Goal: Task Accomplishment & Management: Use online tool/utility

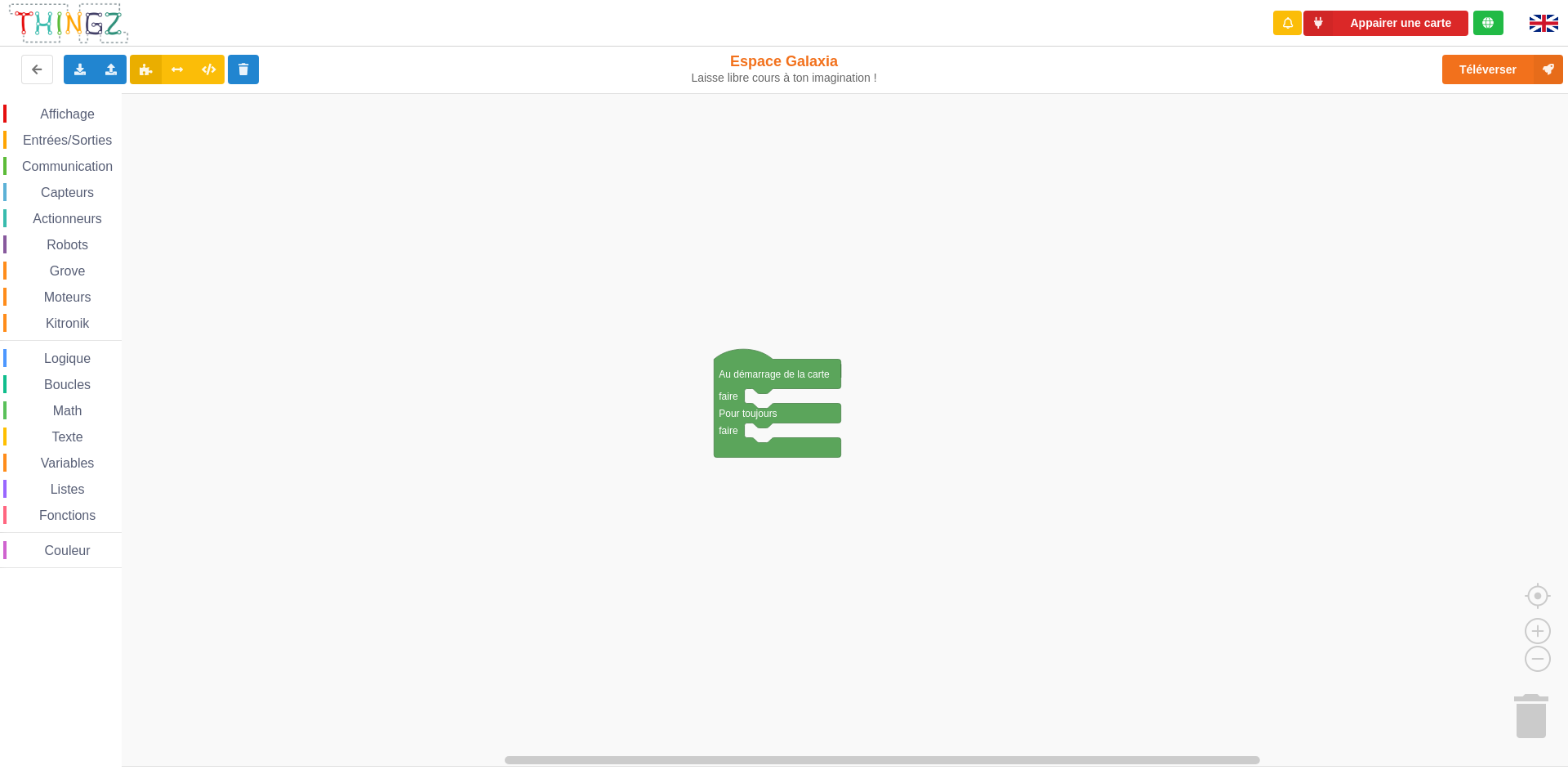
click at [95, 21] on img at bounding box center [69, 23] width 123 height 44
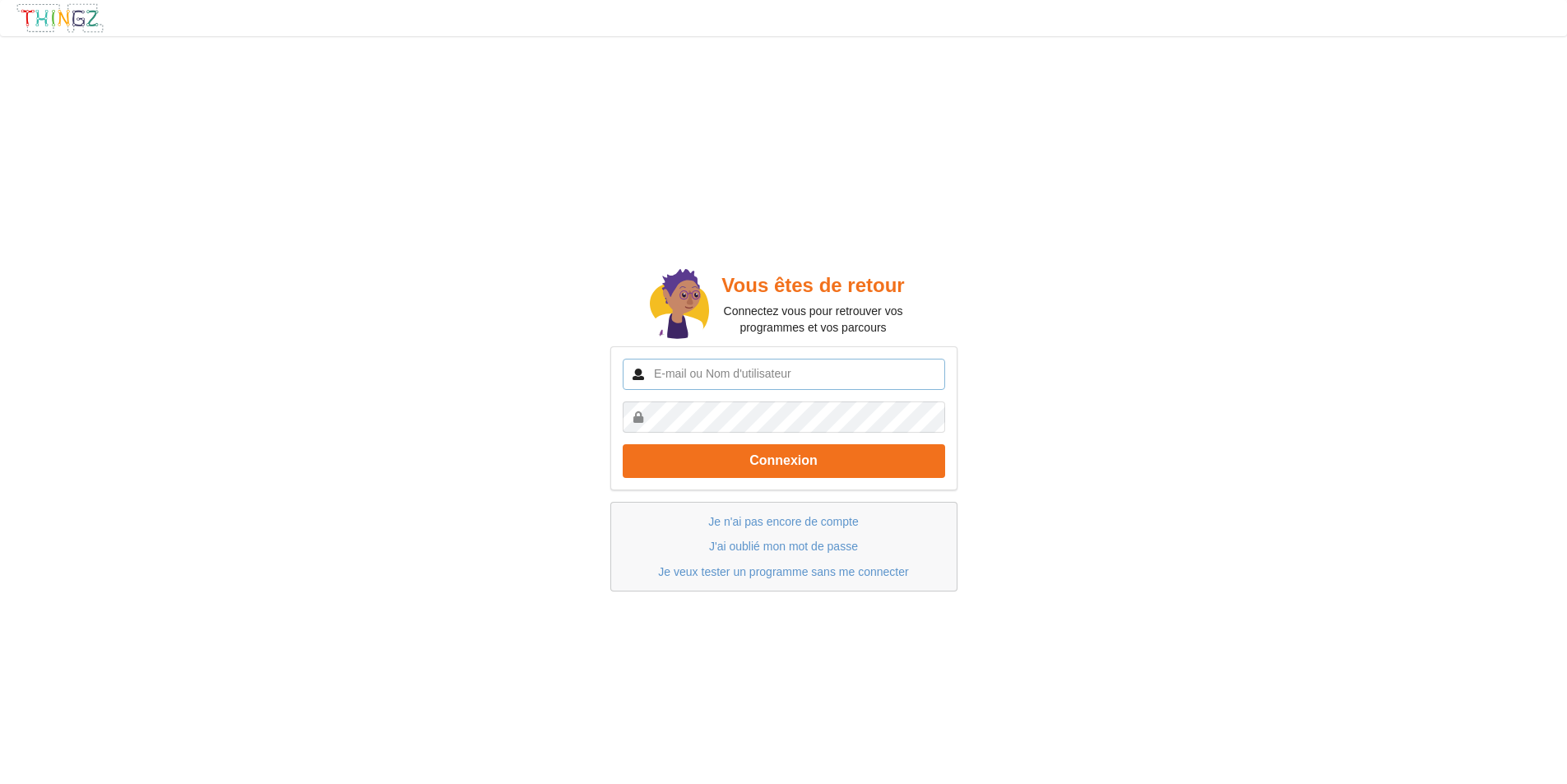
click at [677, 374] on input "text" at bounding box center [784, 374] width 323 height 31
type input "[EMAIL_ADDRESS][DOMAIN_NAME]"
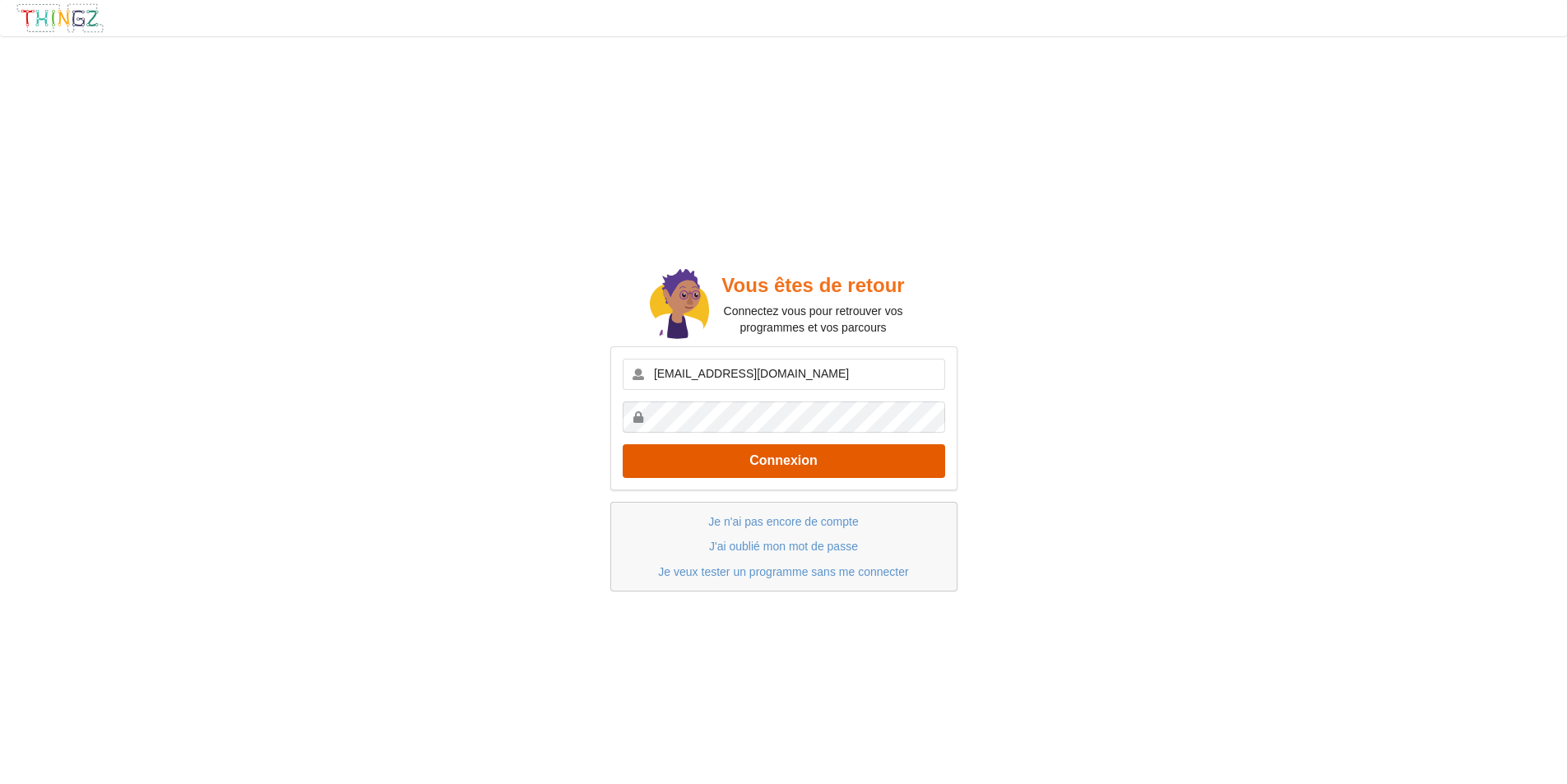
click at [764, 461] on button "Connexion" at bounding box center [784, 461] width 323 height 34
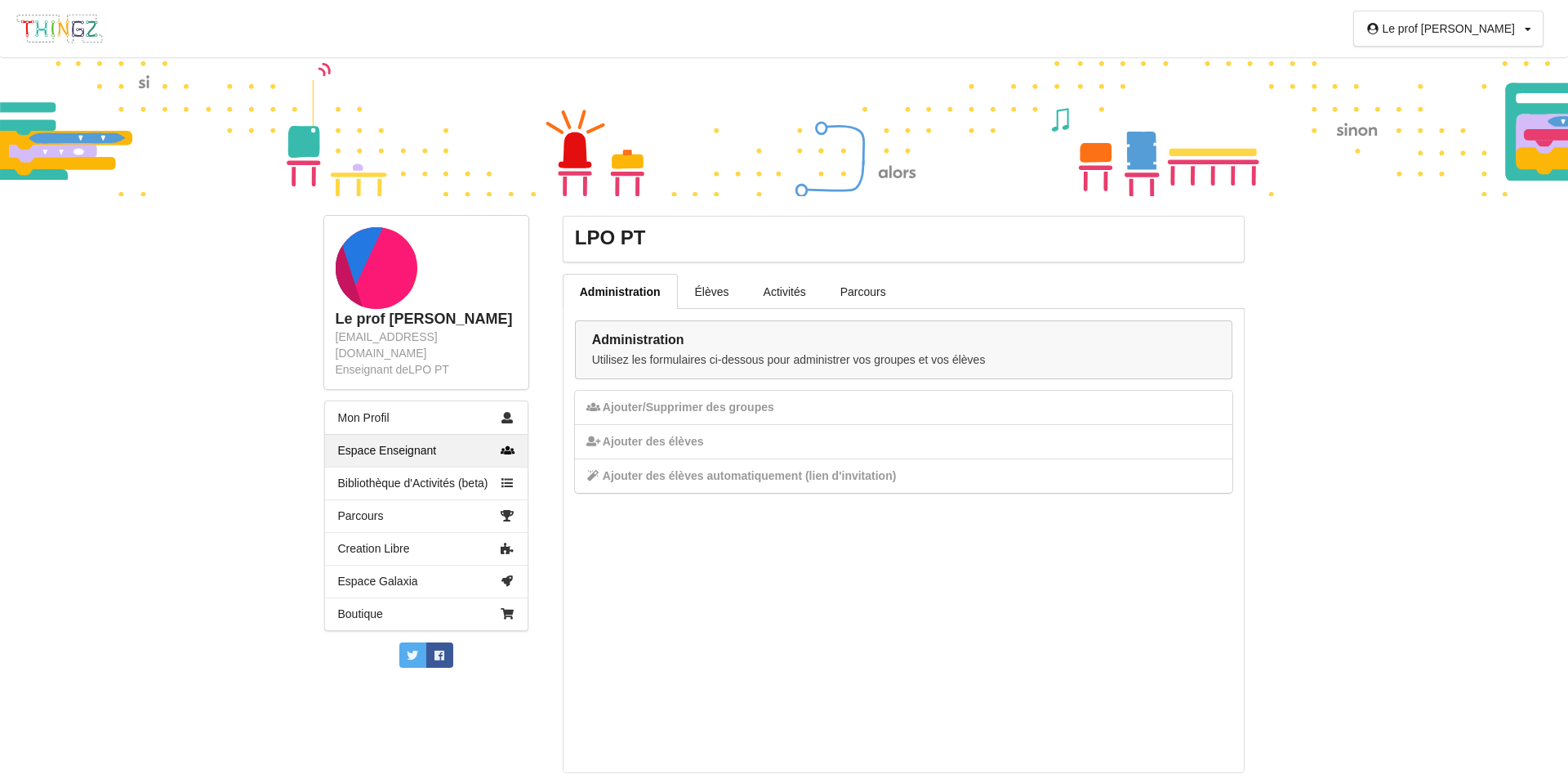
click at [1439, 419] on div "Le prof [PERSON_NAME] Profil Déconnexion Le prof [PERSON_NAME] [EMAIL_ADDRESS][…" at bounding box center [784, 389] width 1568 height 779
click at [798, 289] on link "Activités" at bounding box center [785, 291] width 77 height 34
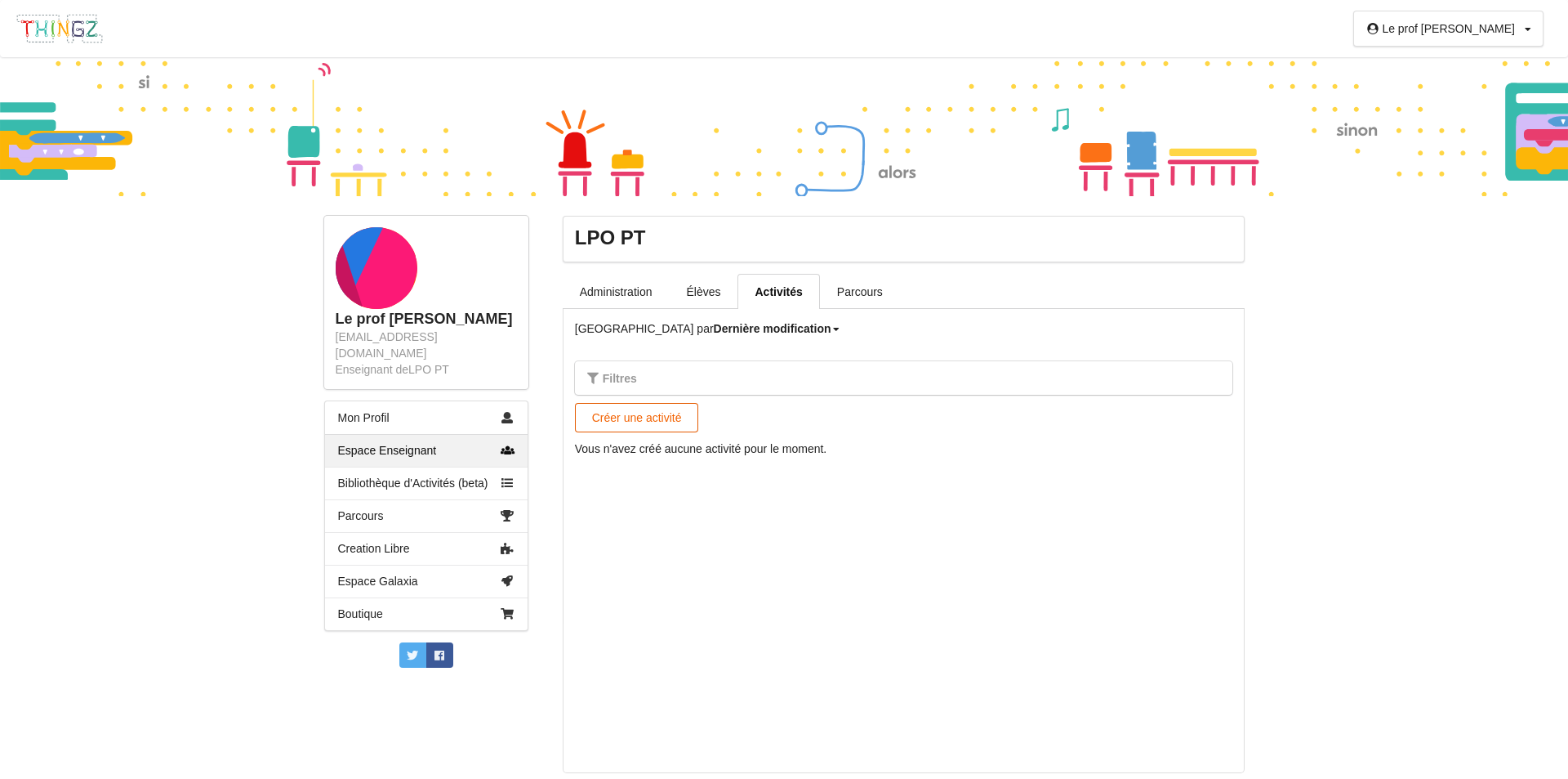
click at [649, 416] on button "Créer une activité" at bounding box center [637, 417] width 124 height 29
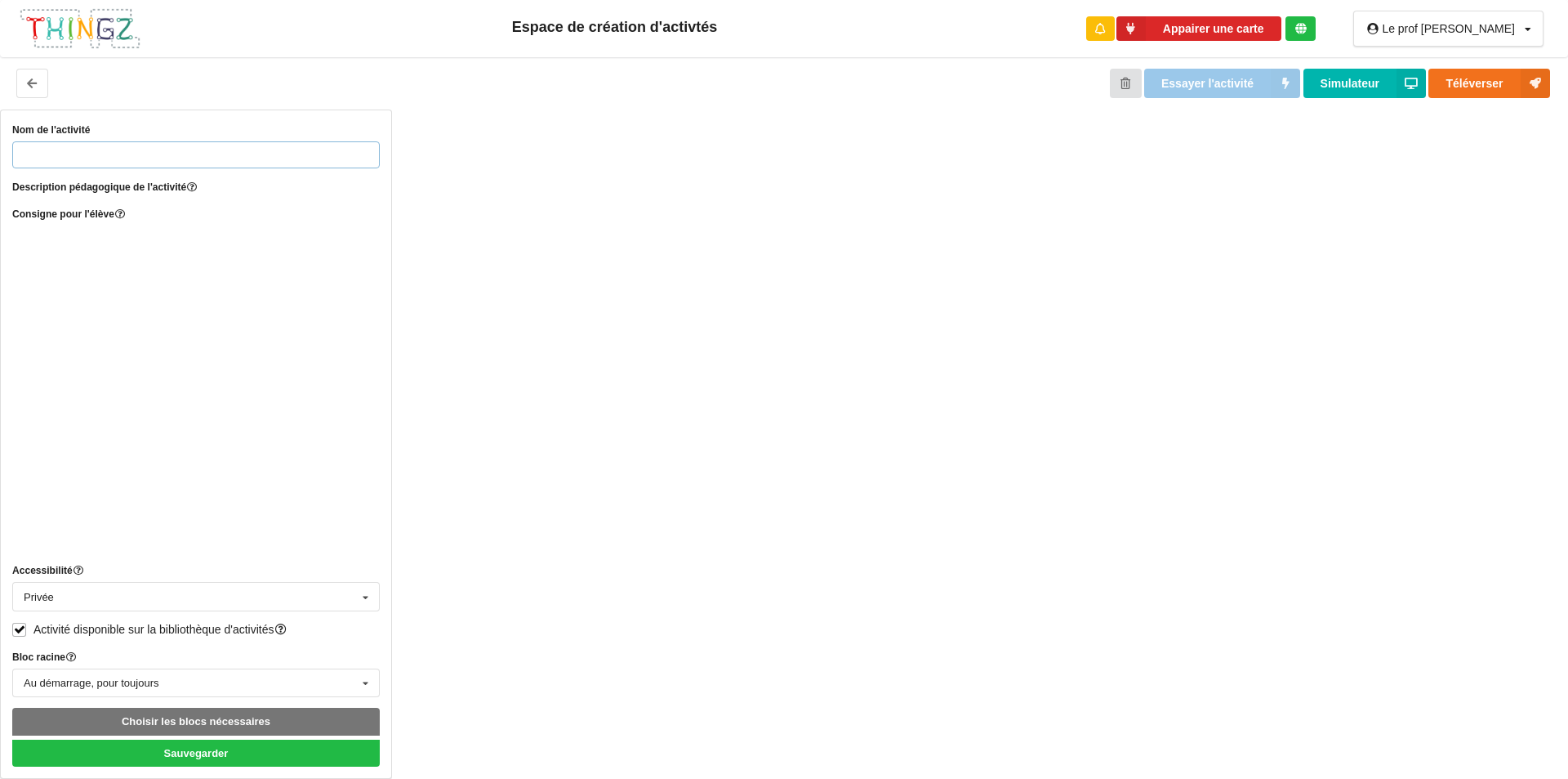
click at [145, 154] on input "text" at bounding box center [195, 154] width 368 height 27
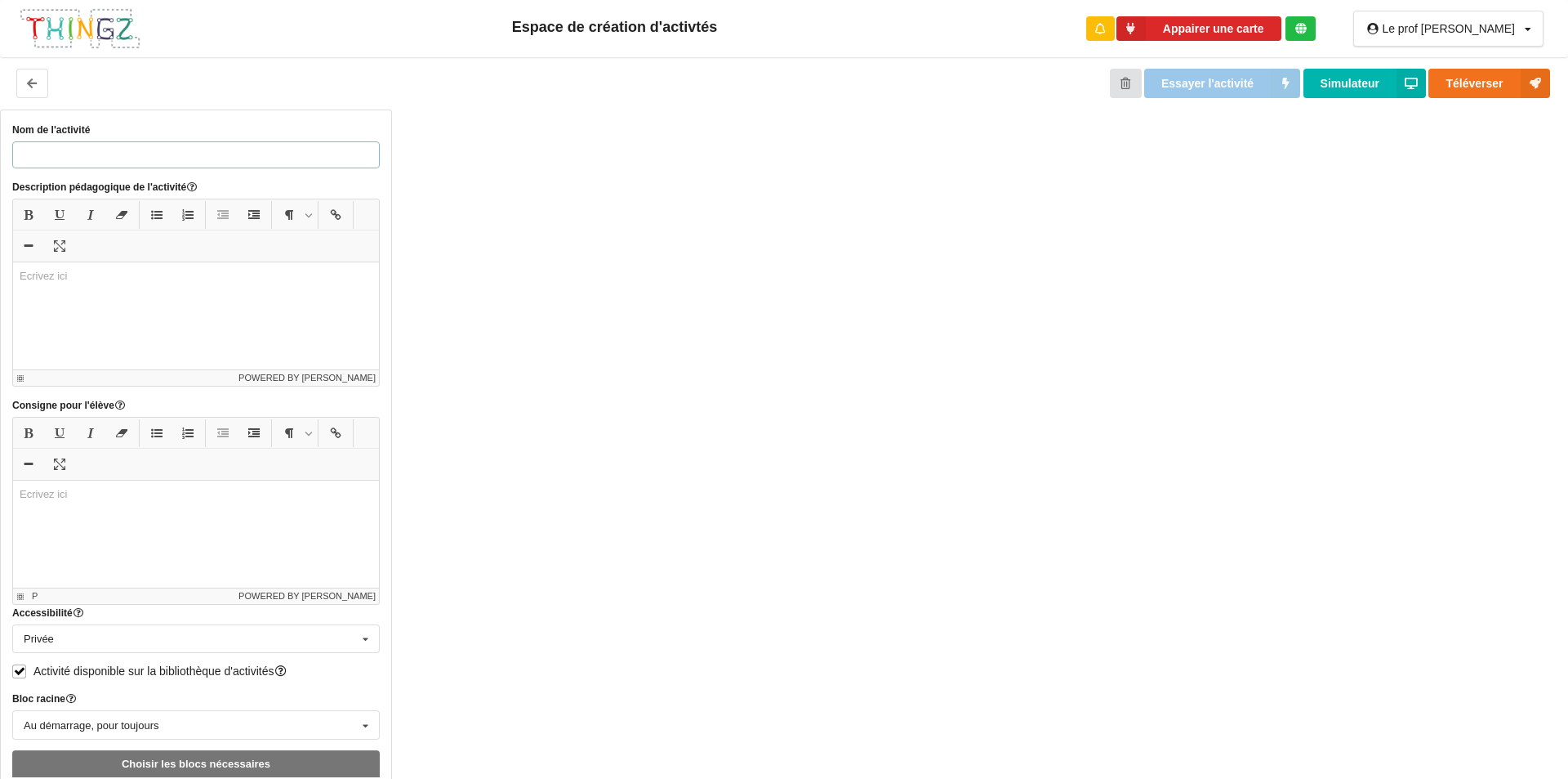
click at [90, 154] on input "text" at bounding box center [195, 154] width 368 height 27
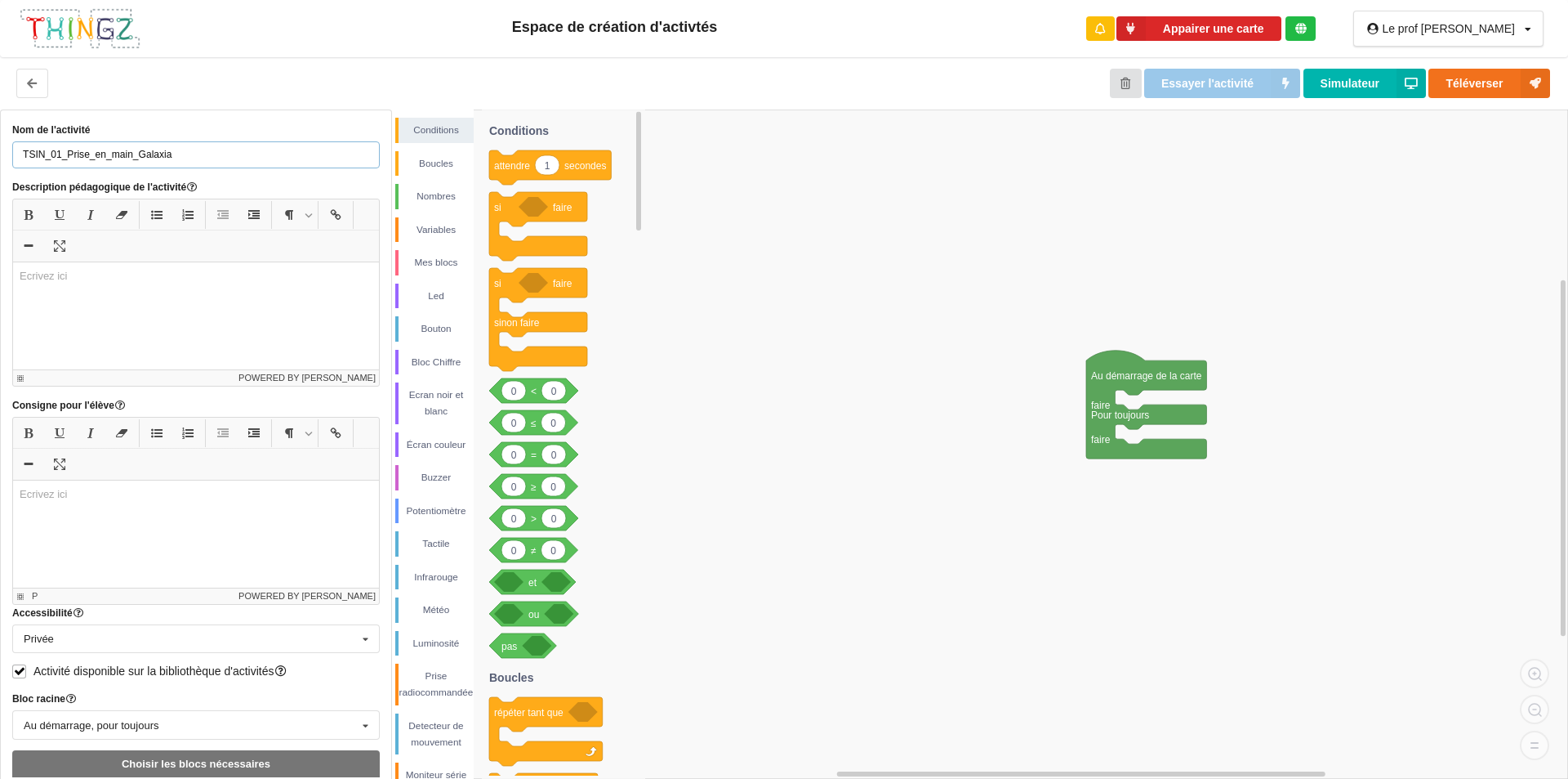
type input "TSIN_01_Prise_en_main_Galaxia"
click at [146, 285] on div "﻿ ﻿" at bounding box center [195, 315] width 366 height 107
click at [147, 500] on p "﻿ ﻿" at bounding box center [196, 494] width 353 height 15
click at [101, 547] on p "durée d'allumage0,5 s" at bounding box center [196, 546] width 353 height 15
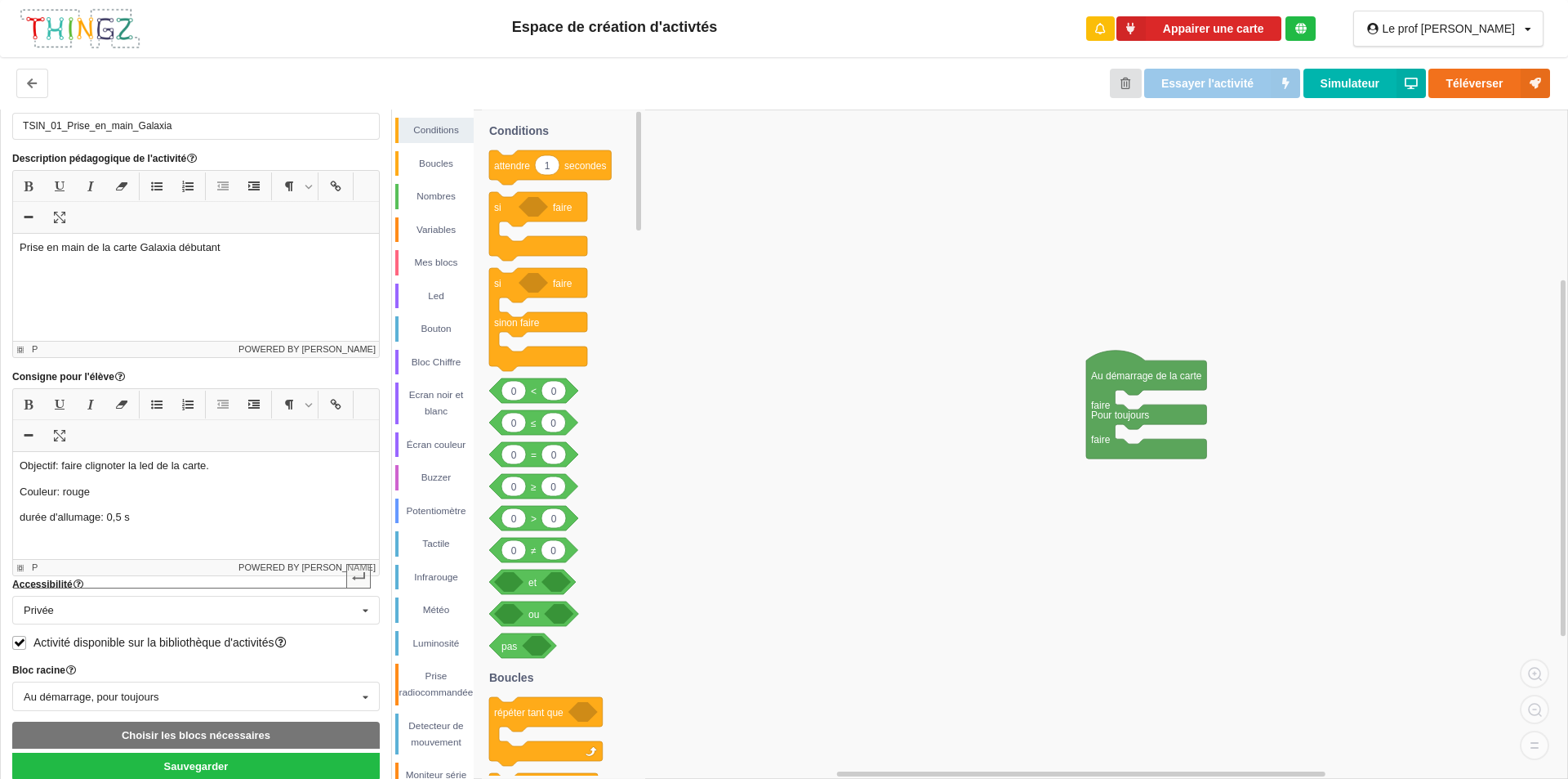
scroll to position [43, 0]
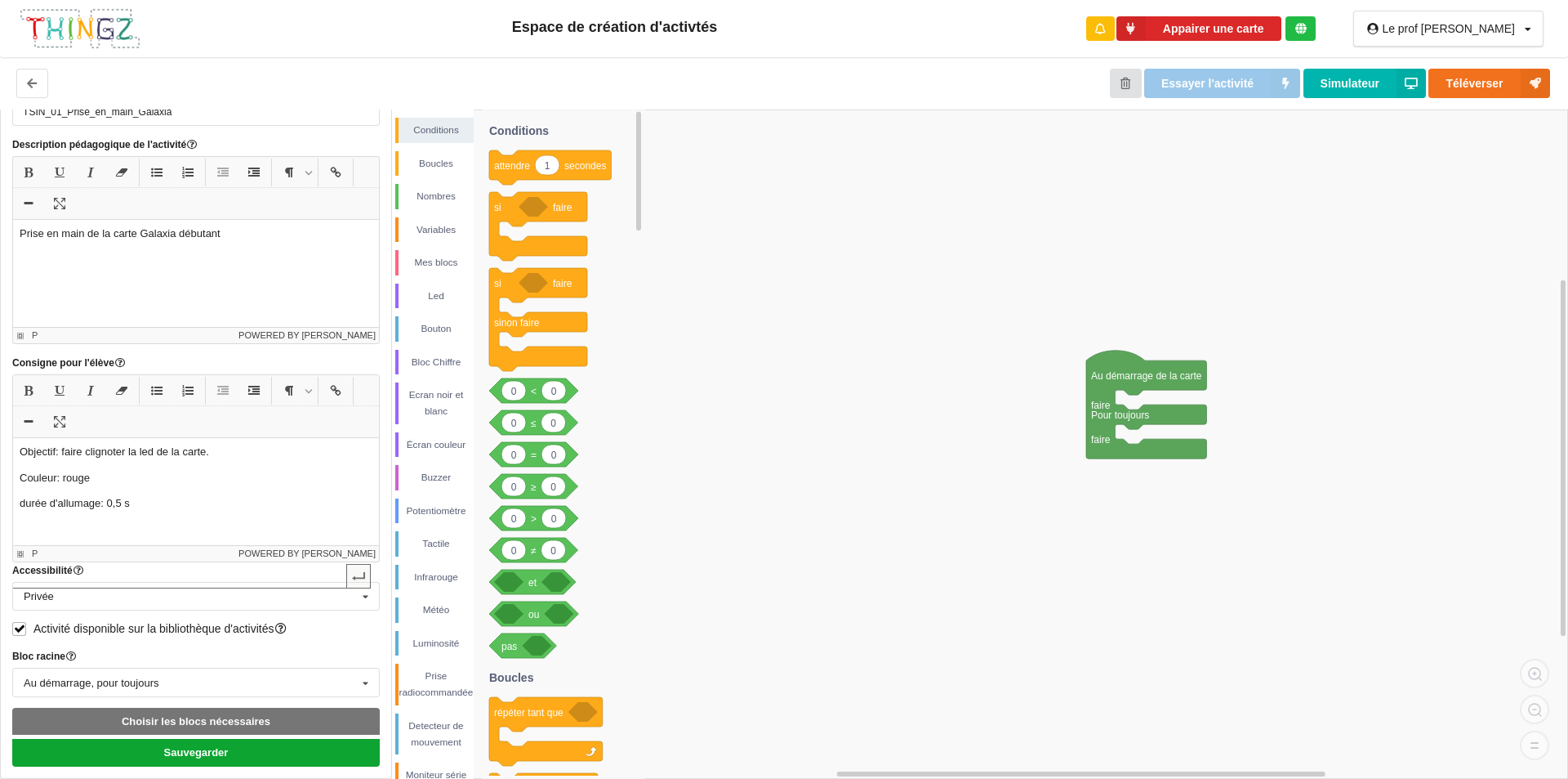
click at [189, 746] on button "Sauvegarder" at bounding box center [195, 752] width 368 height 27
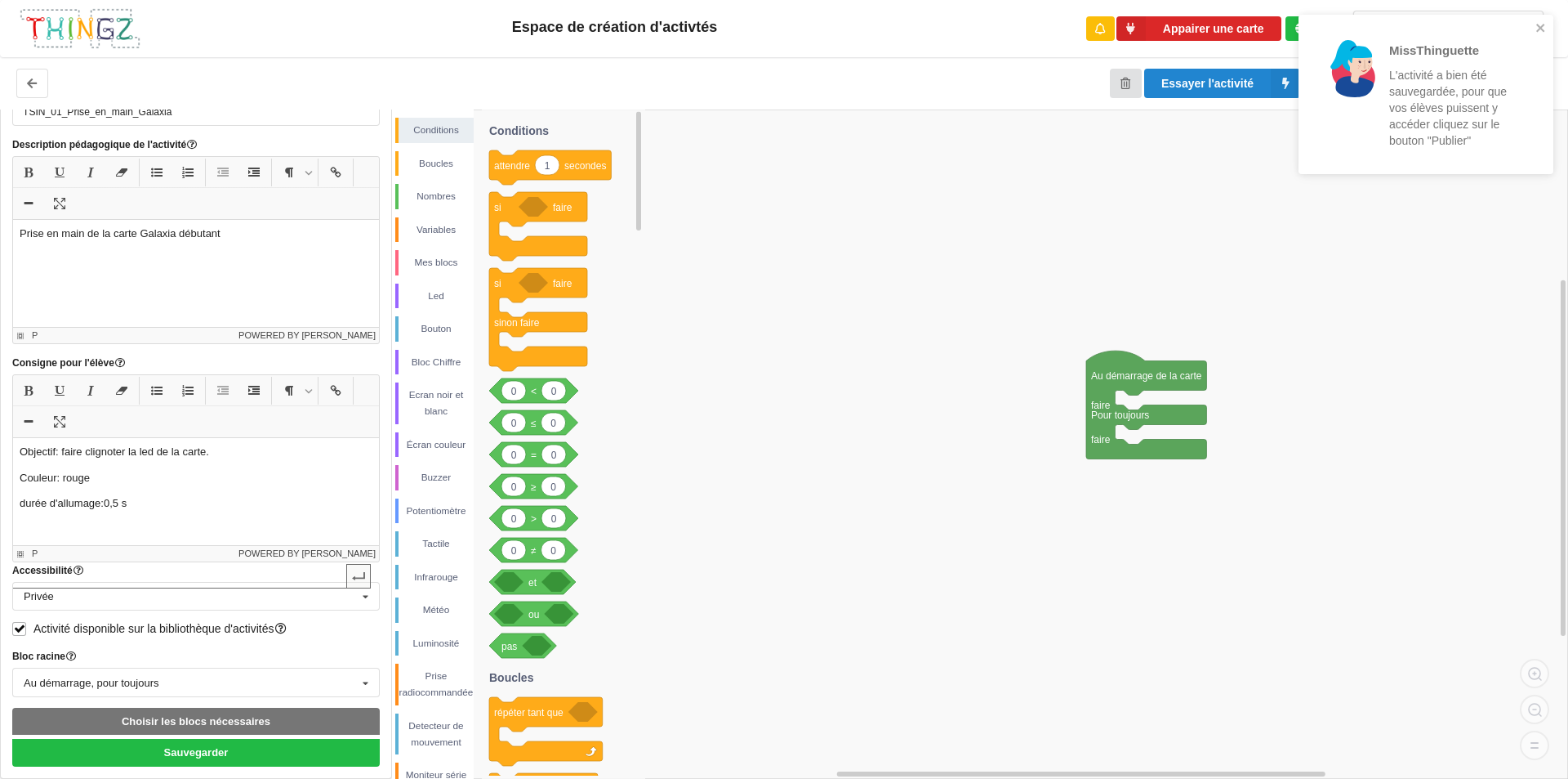
click at [908, 315] on rect at bounding box center [980, 444] width 1176 height 669
click at [1541, 27] on icon "close" at bounding box center [1541, 28] width 9 height 9
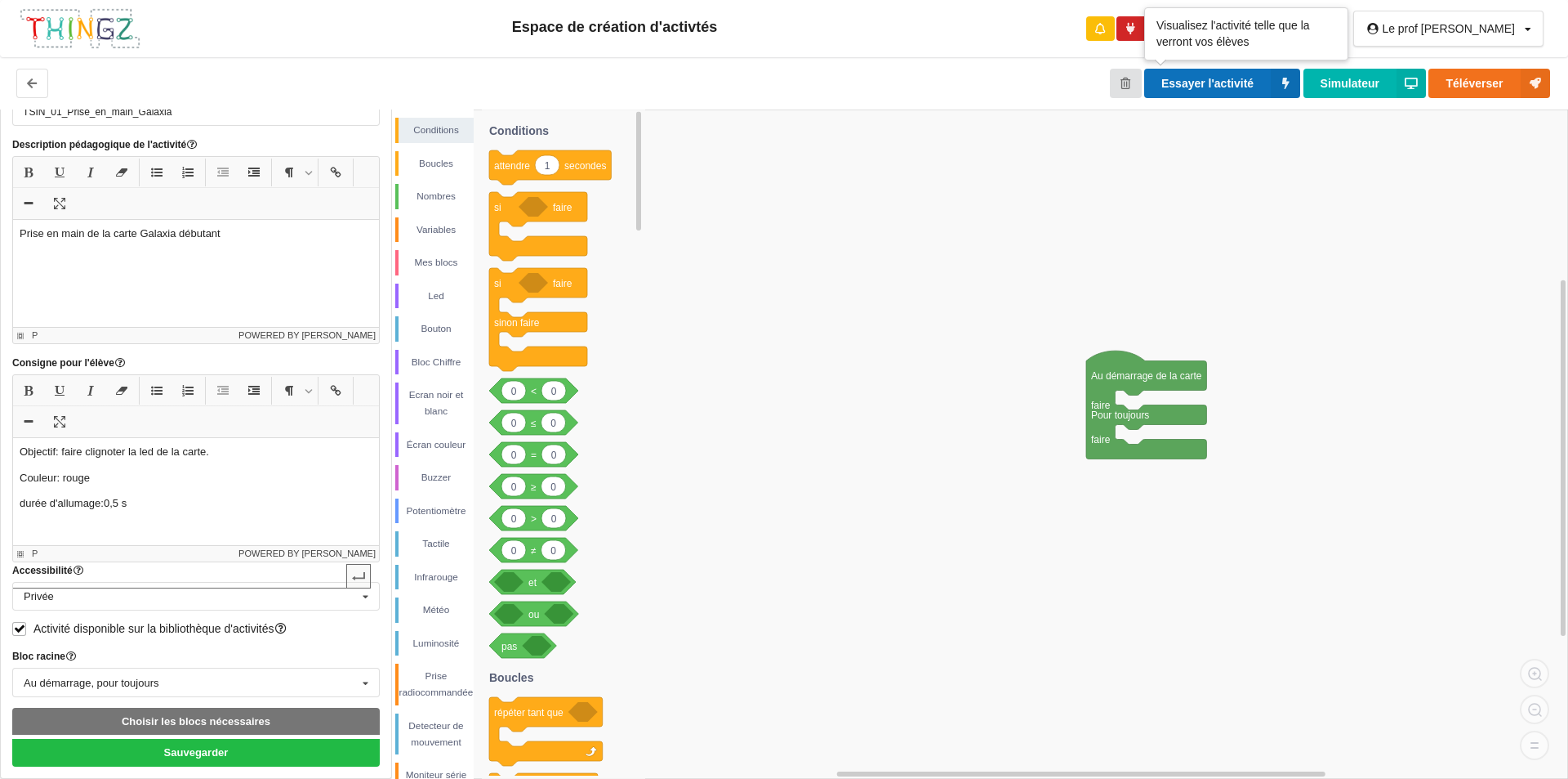
click at [1230, 83] on button "Essayer l'activité" at bounding box center [1223, 83] width 156 height 29
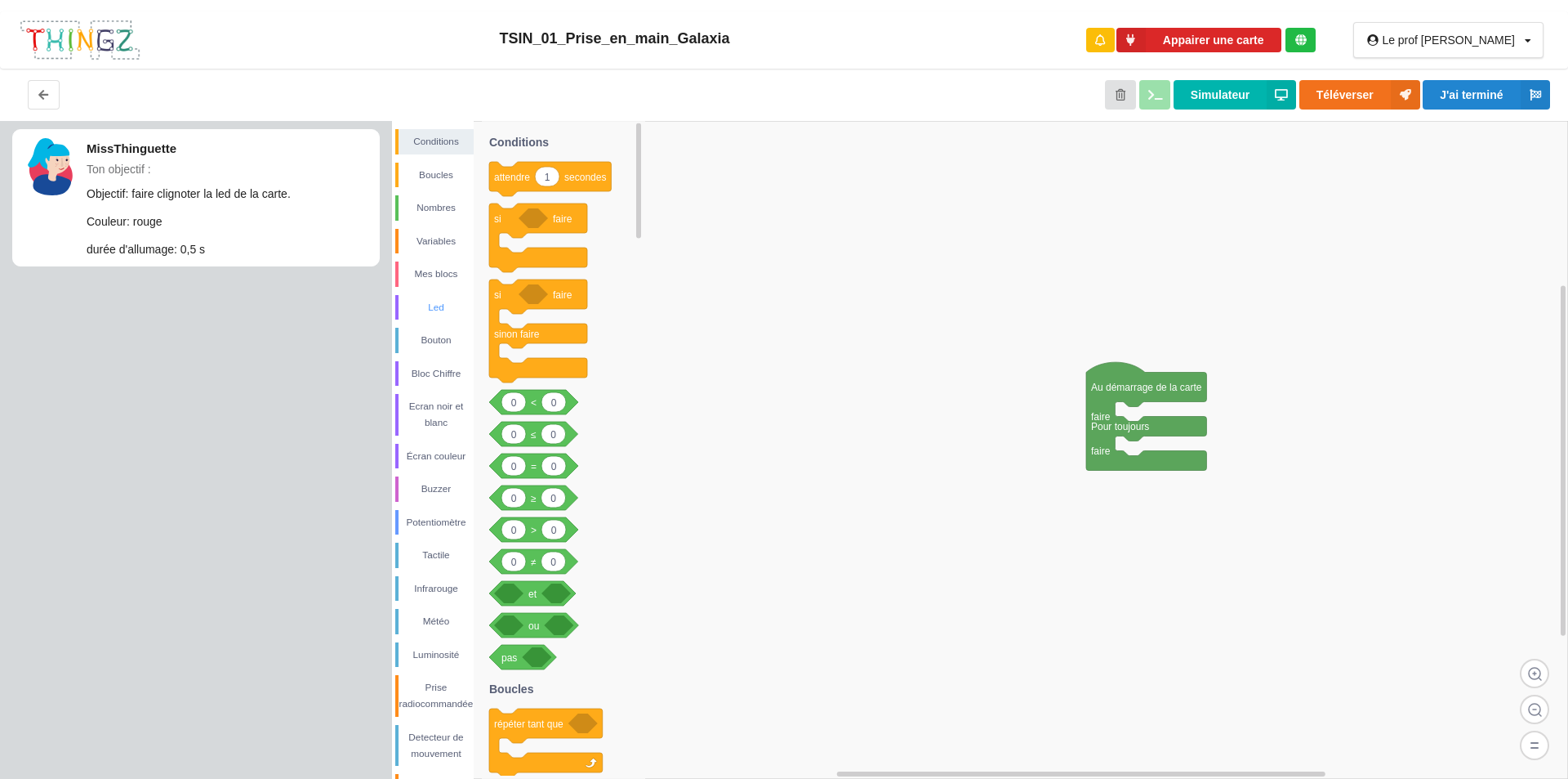
click at [433, 306] on div "Led" at bounding box center [436, 307] width 75 height 16
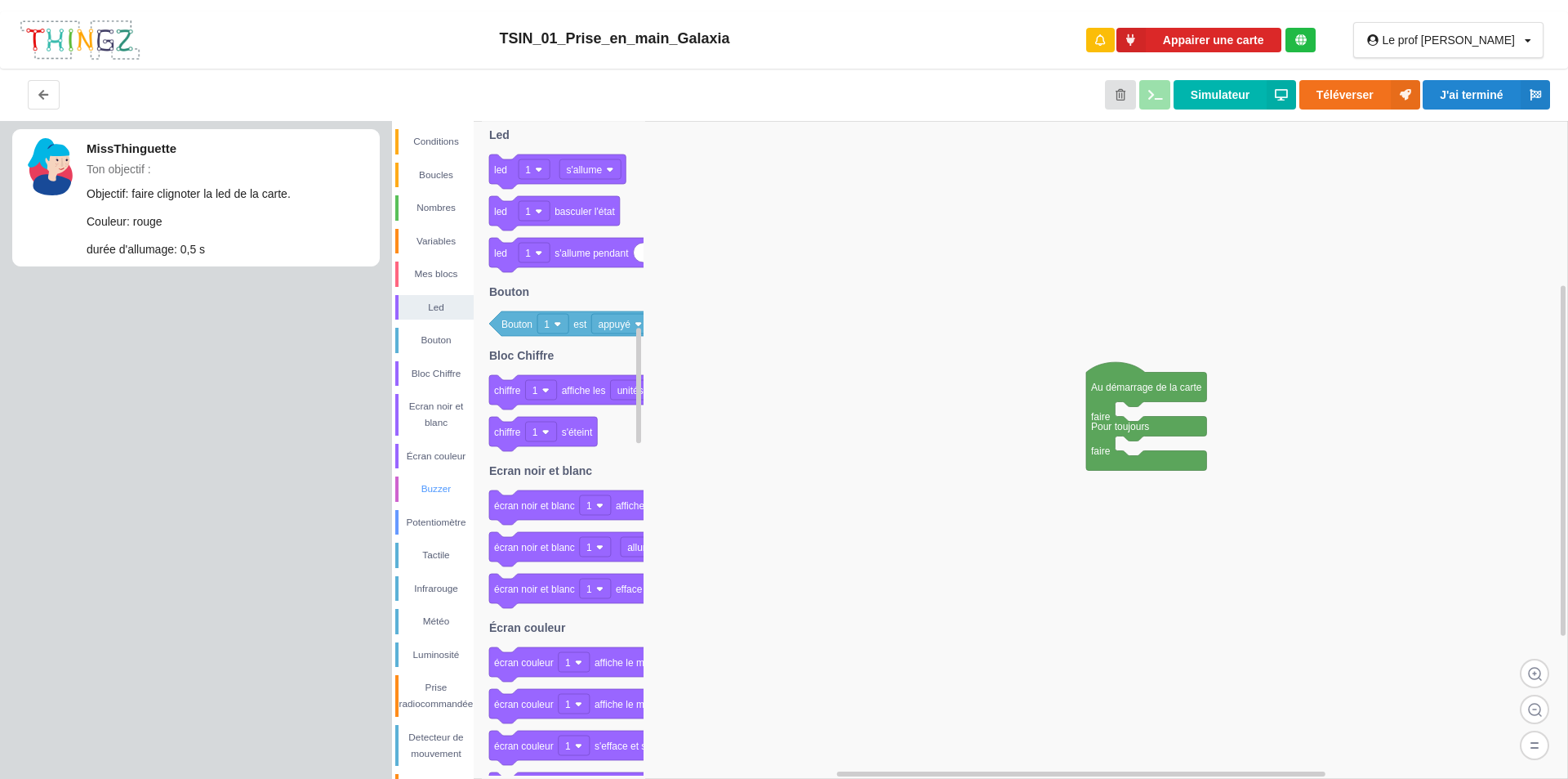
click at [441, 490] on div "Buzzer" at bounding box center [436, 488] width 75 height 16
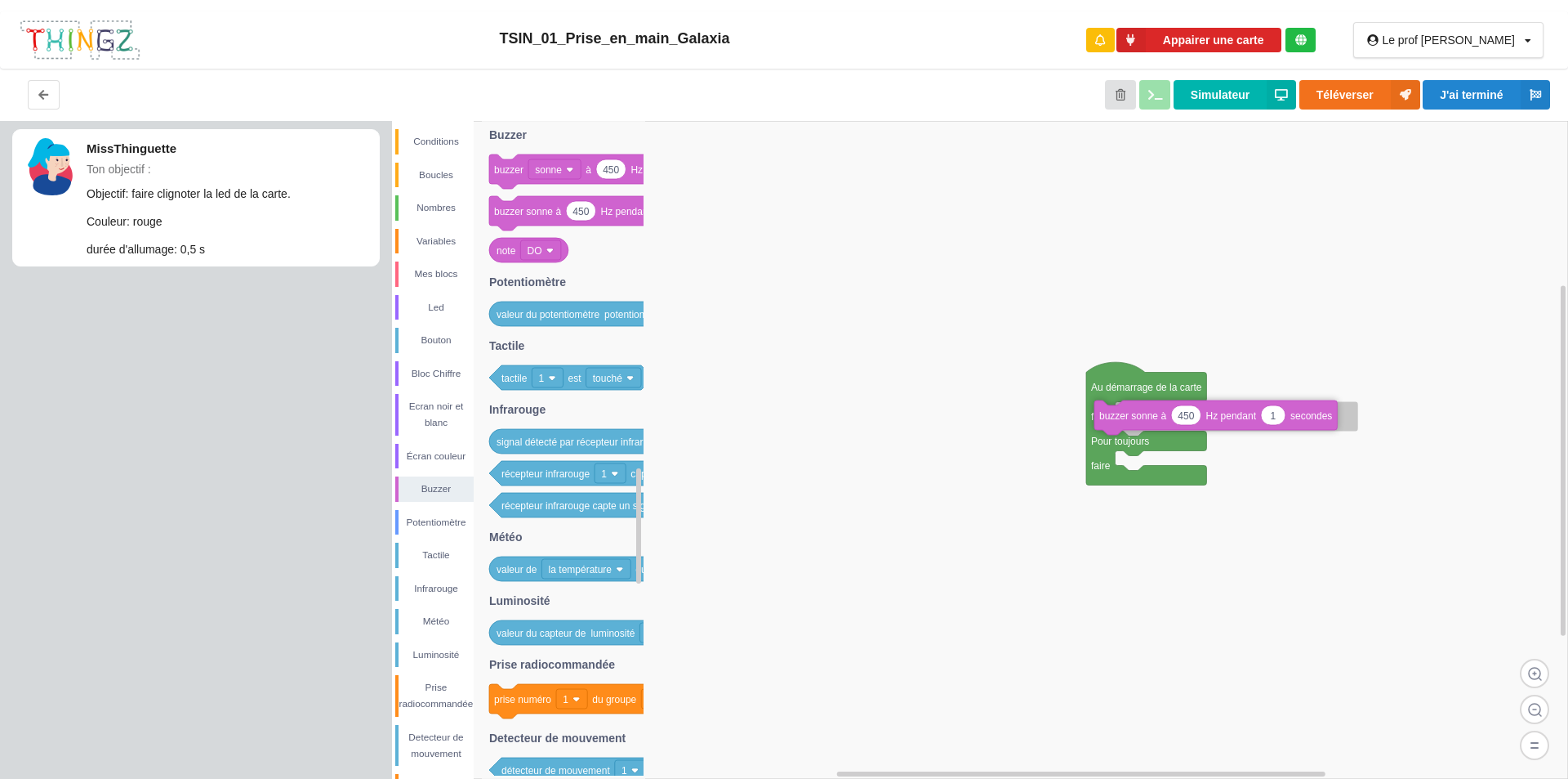
drag, startPoint x: 503, startPoint y: 212, endPoint x: 1106, endPoint y: 428, distance: 640.5
click at [1108, 416] on div "Conditions Boucles Nombres Variables Mes blocs Led Bouton Bloc Chiffre Ecran no…" at bounding box center [980, 449] width 1176 height 657
drag, startPoint x: 1298, startPoint y: 421, endPoint x: 1297, endPoint y: 431, distance: 10.0
type input "0.5"
click at [1381, 486] on rect at bounding box center [980, 449] width 1176 height 657
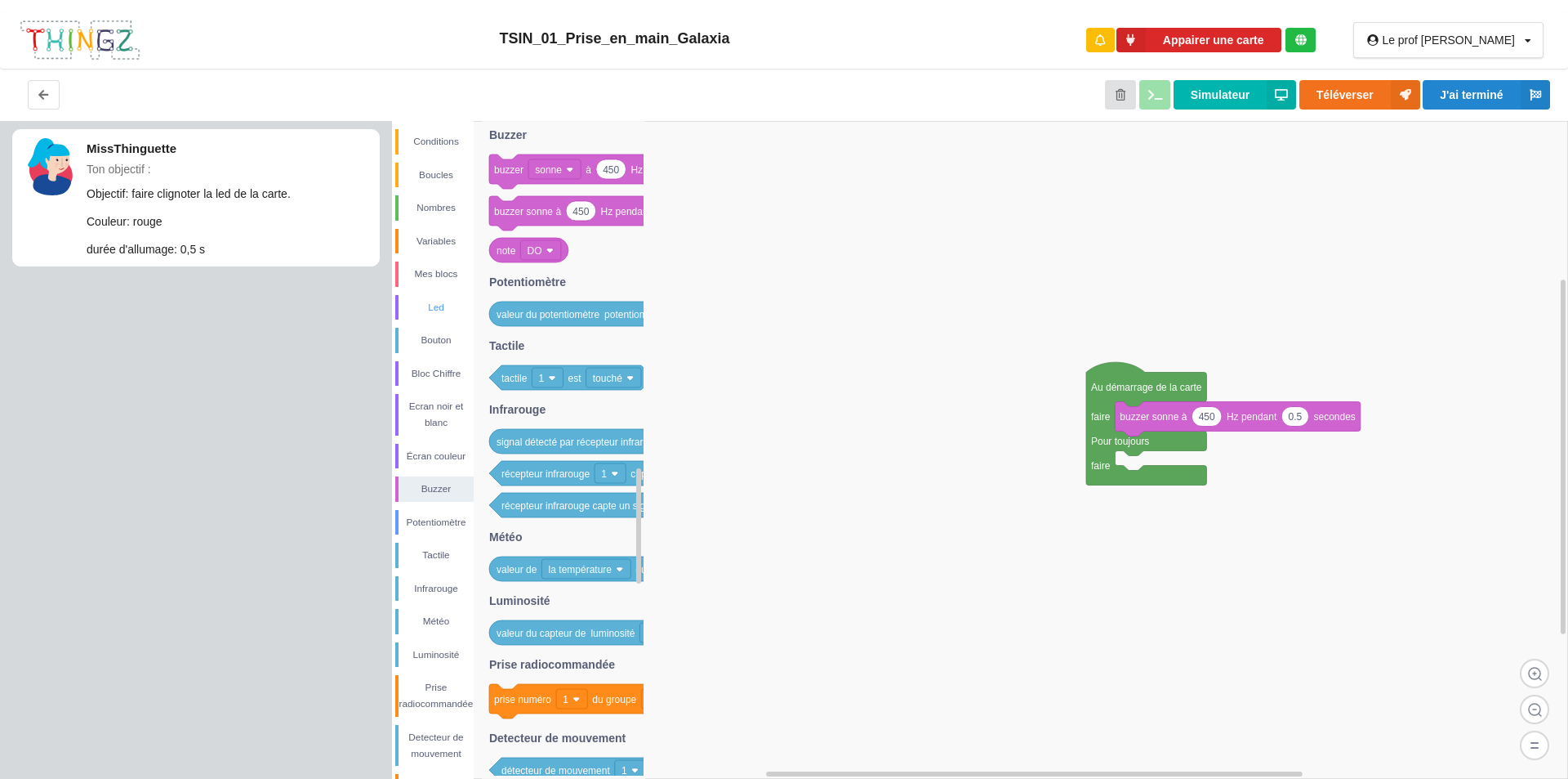
click at [436, 300] on div "Led" at bounding box center [436, 307] width 75 height 16
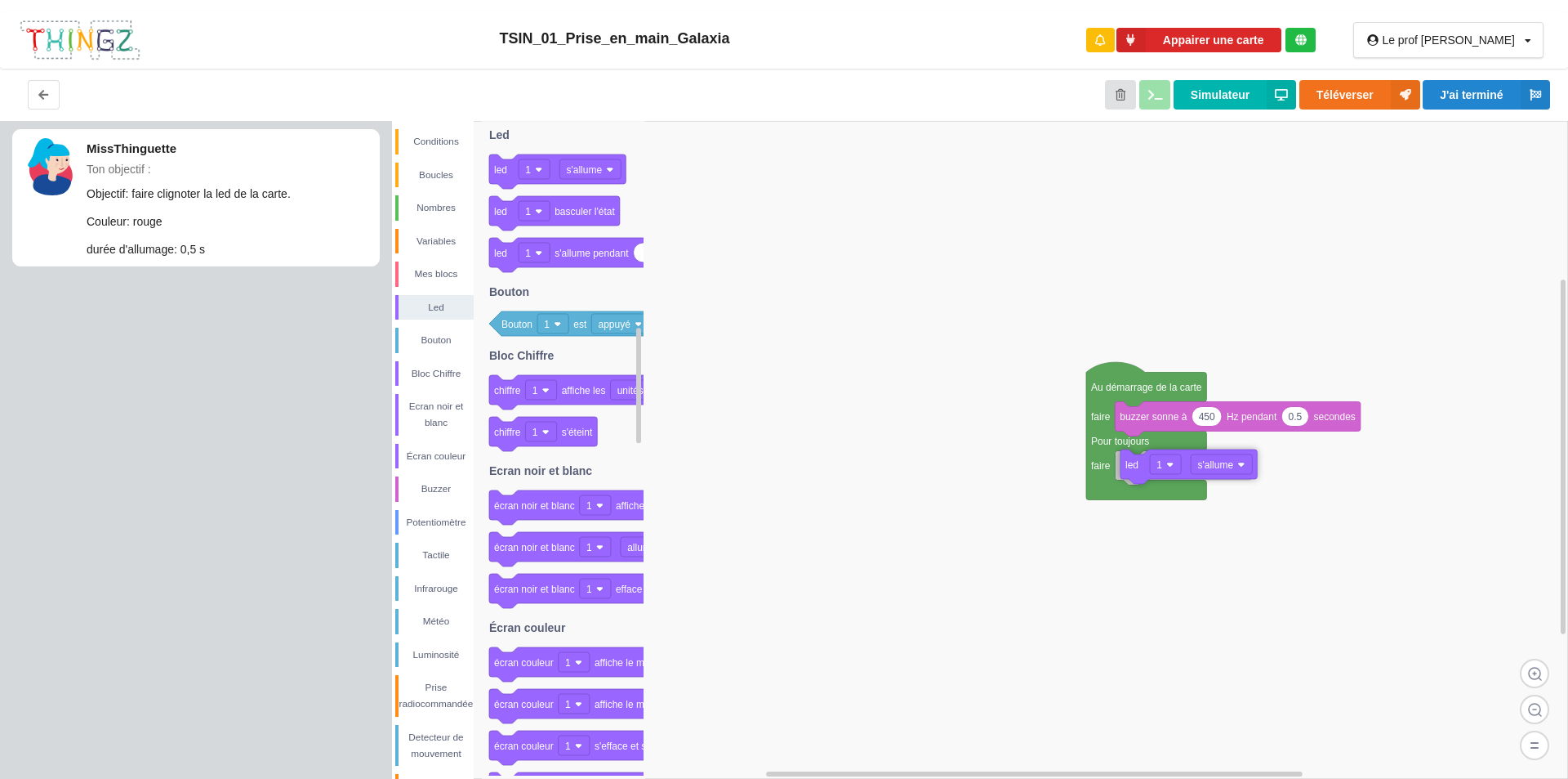
drag, startPoint x: 500, startPoint y: 167, endPoint x: 1132, endPoint y: 463, distance: 697.9
click at [1132, 463] on div "Conditions Boucles Nombres Variables Mes blocs Led Bouton Bloc Chiffre Ecran no…" at bounding box center [980, 449] width 1176 height 657
click at [445, 140] on div "Conditions" at bounding box center [436, 141] width 75 height 16
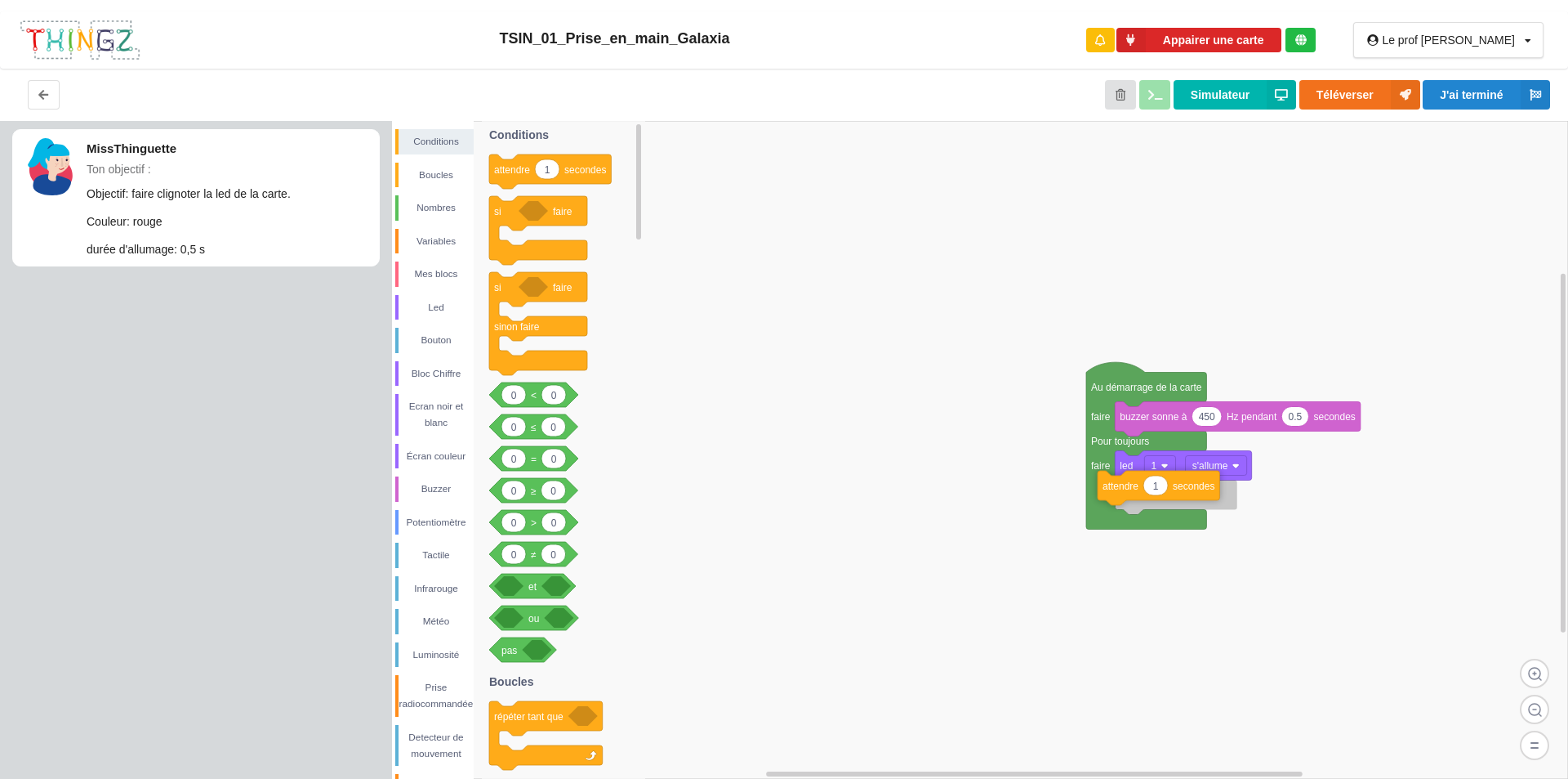
drag, startPoint x: 578, startPoint y: 165, endPoint x: 1193, endPoint y: 482, distance: 691.9
click at [1193, 482] on div "Conditions Boucles Nombres Variables Mes blocs Led Bouton Bloc Chiffre Ecran no…" at bounding box center [980, 449] width 1176 height 657
type input "0.5"
click at [1354, 575] on rect at bounding box center [980, 449] width 1176 height 657
click at [437, 301] on div "Led" at bounding box center [436, 307] width 75 height 16
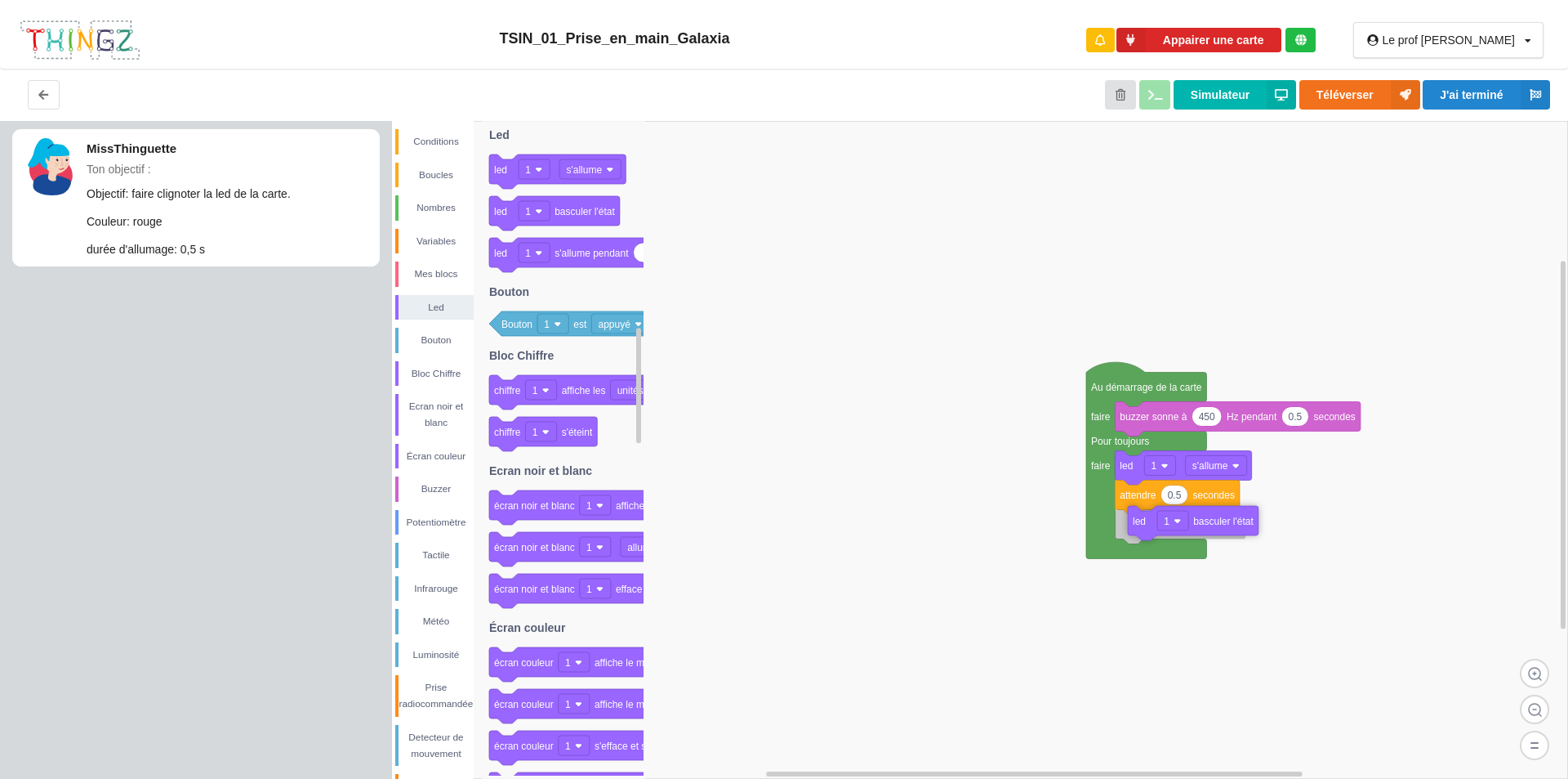
drag, startPoint x: 500, startPoint y: 209, endPoint x: 1138, endPoint y: 518, distance: 708.9
click at [1138, 518] on div "Conditions Boucles Nombres Variables Mes blocs Led Bouton Bloc Chiffre Ecran no…" at bounding box center [980, 449] width 1176 height 657
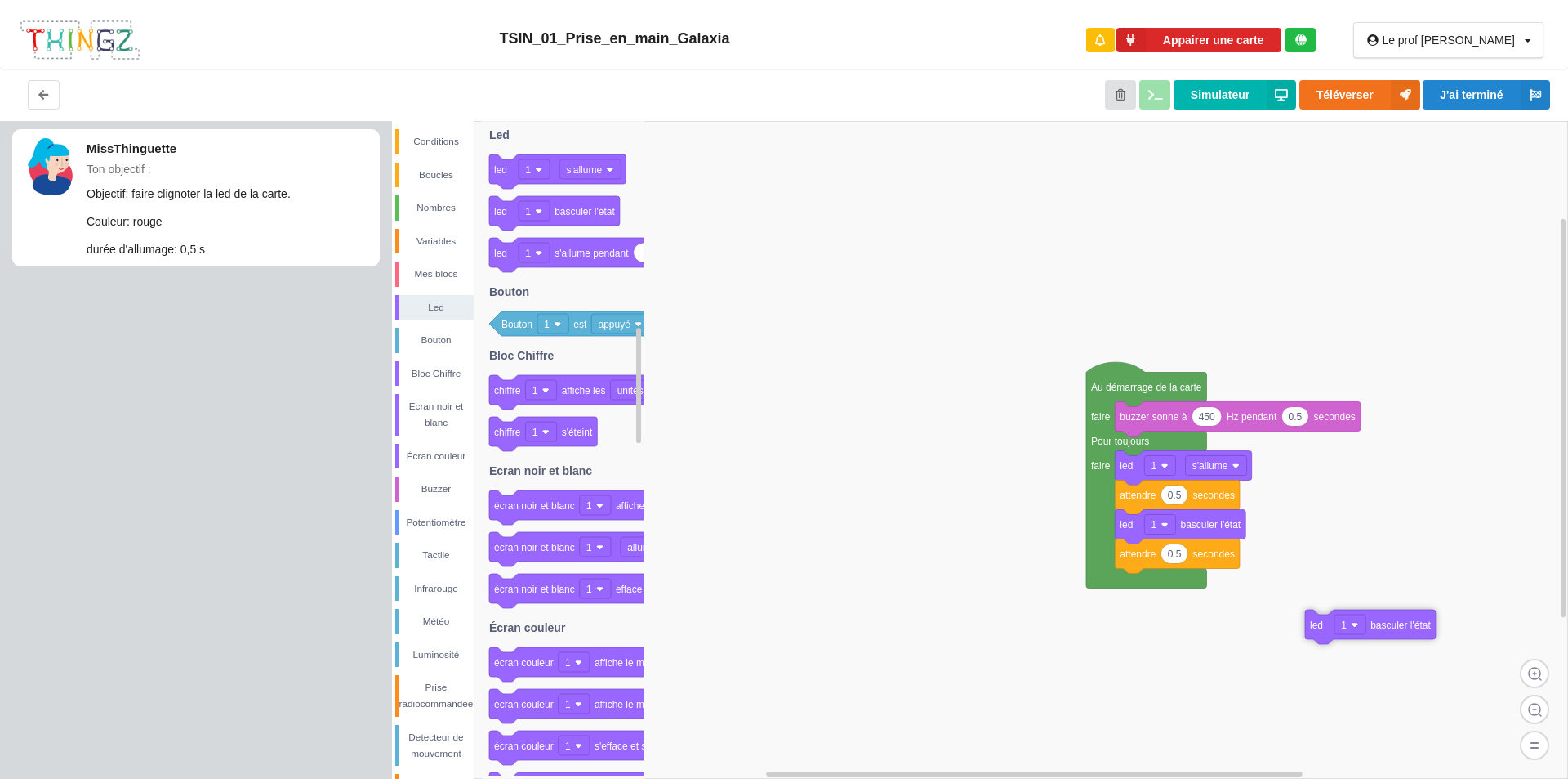
drag, startPoint x: 1153, startPoint y: 578, endPoint x: 1356, endPoint y: 626, distance: 208.6
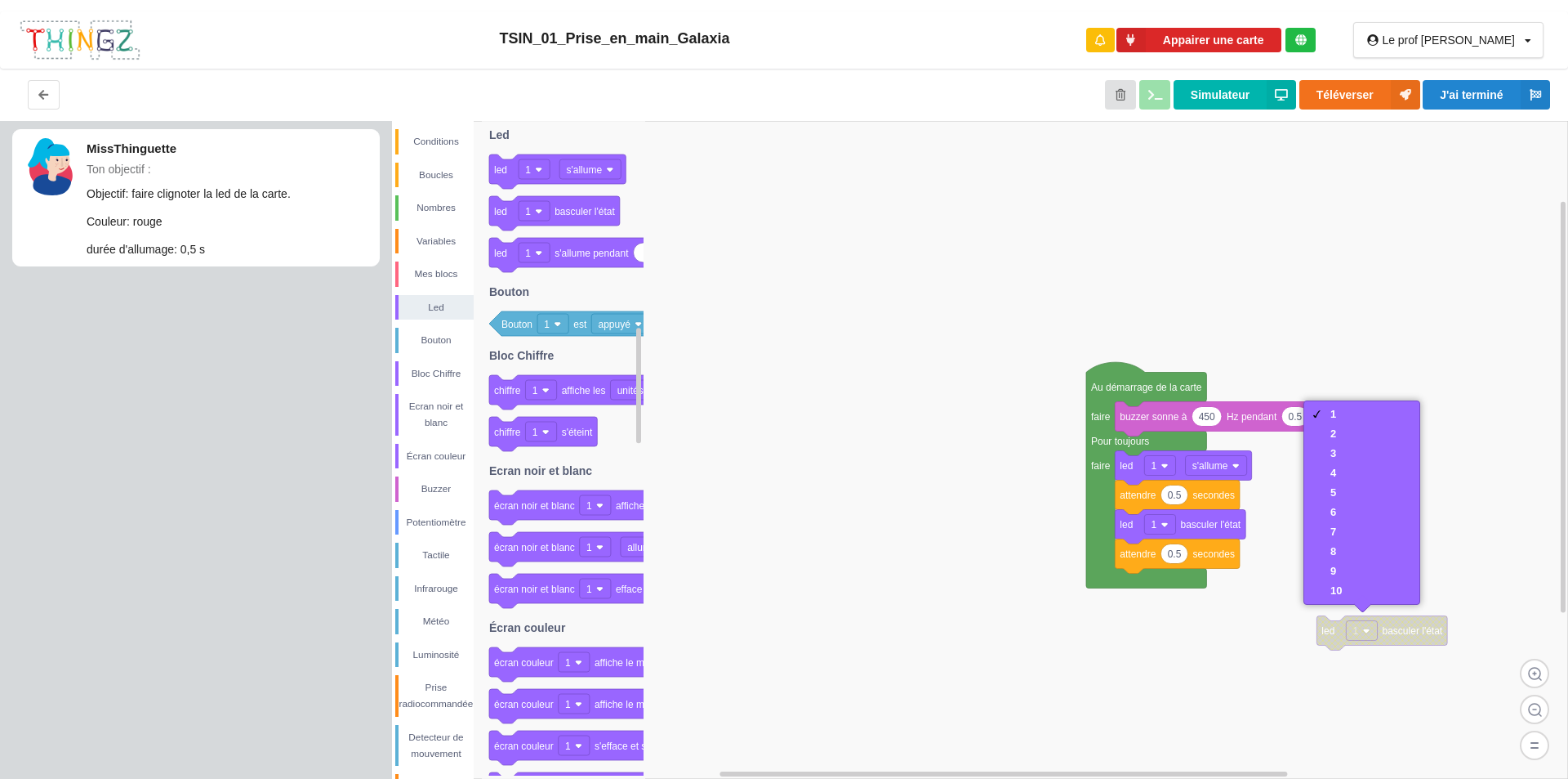
click at [1269, 640] on rect at bounding box center [980, 449] width 1176 height 657
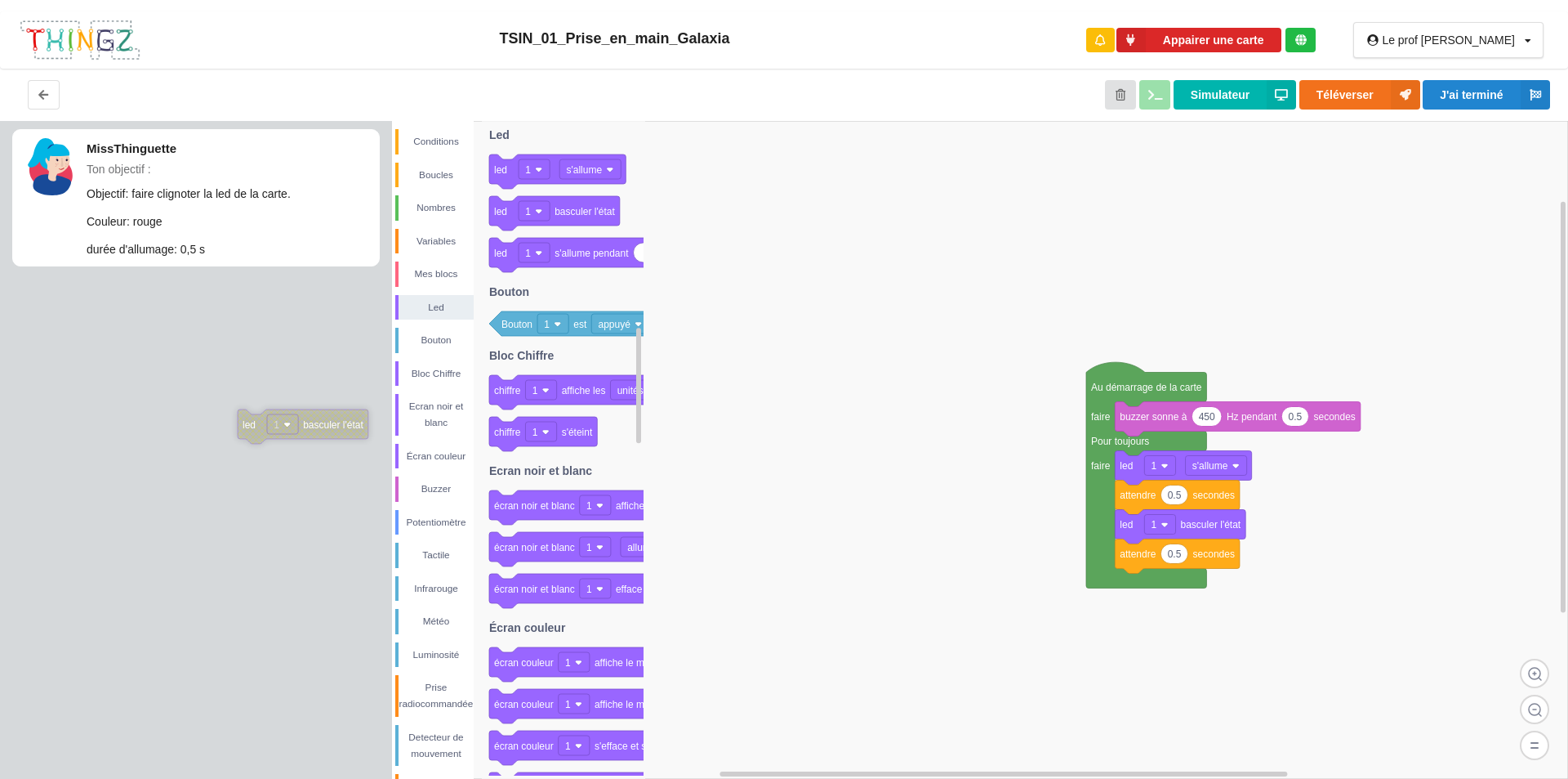
drag, startPoint x: 1338, startPoint y: 623, endPoint x: 133, endPoint y: 395, distance: 1226.4
click at [955, 517] on rect at bounding box center [980, 449] width 1176 height 657
click at [1254, 41] on button "Appairer une carte" at bounding box center [1199, 40] width 165 height 26
click at [1260, 48] on button "Appairer une carte" at bounding box center [1199, 40] width 165 height 26
click at [1358, 89] on button "Téléverser" at bounding box center [1360, 94] width 121 height 29
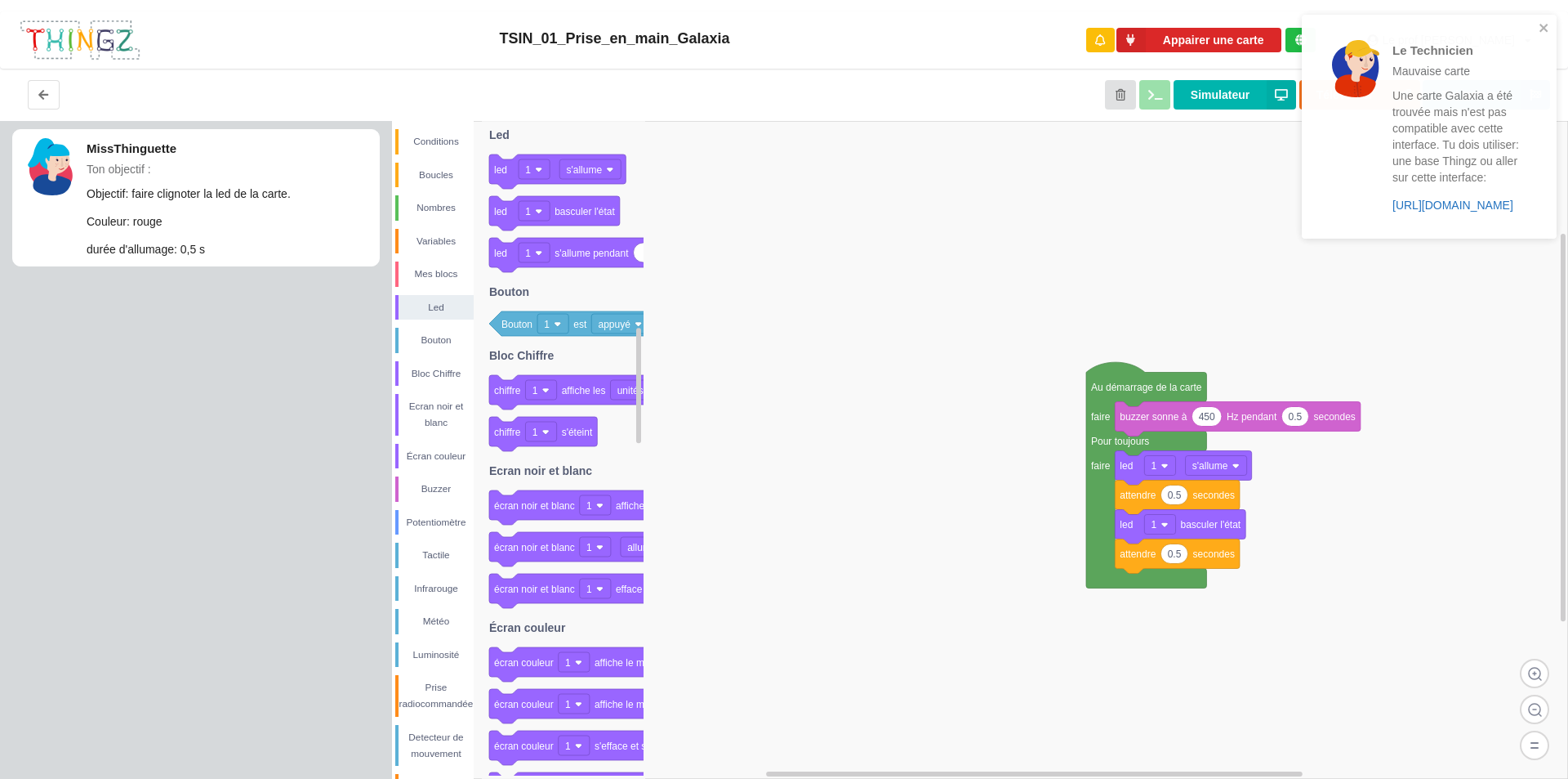
click at [1452, 202] on link "https://play.thingz.co/galaxia" at bounding box center [1452, 205] width 121 height 13
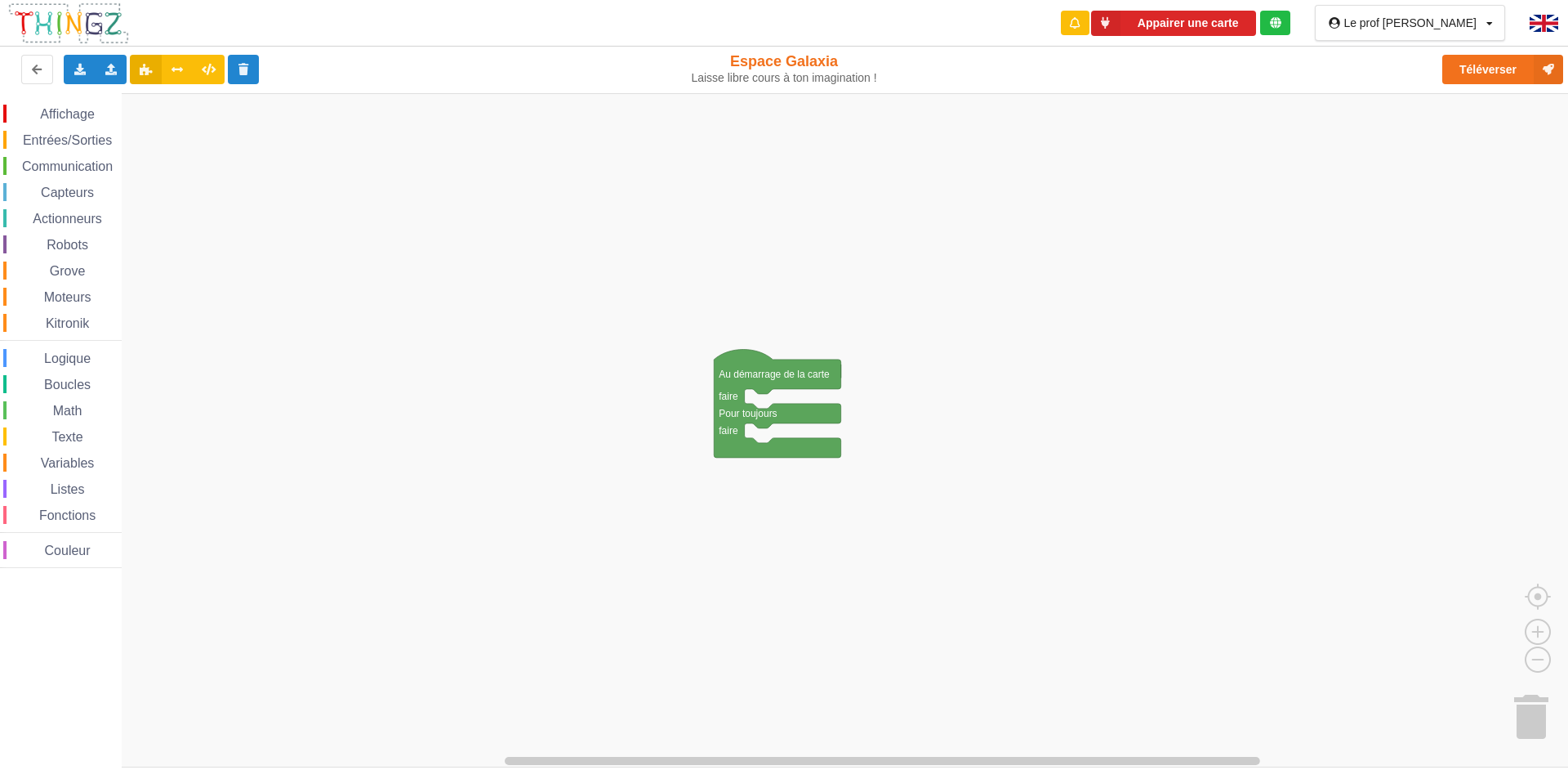
click at [65, 138] on span "Entrées/Sorties" at bounding box center [68, 140] width 94 height 14
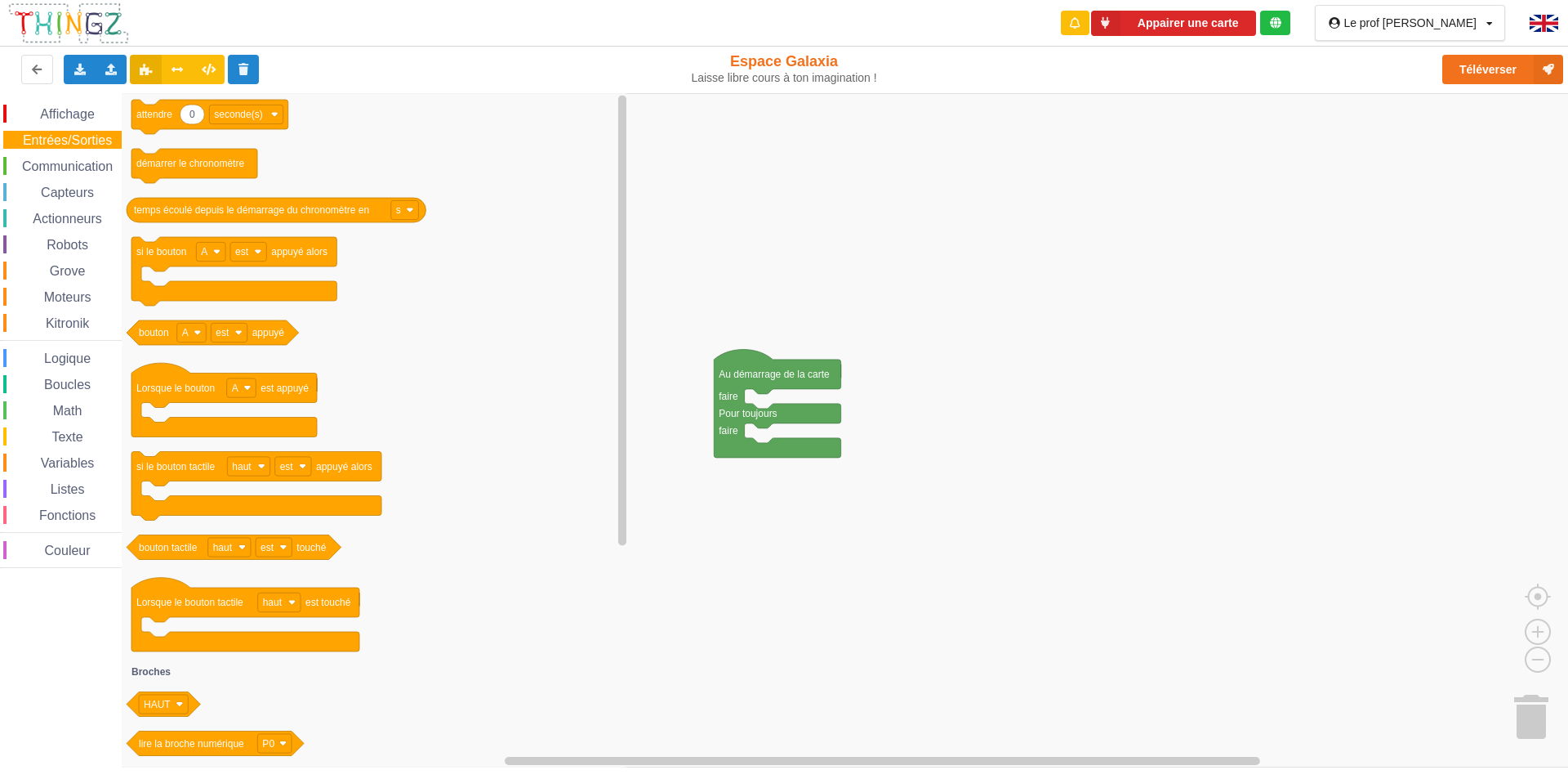
click at [57, 164] on span "Communication" at bounding box center [68, 166] width 96 height 14
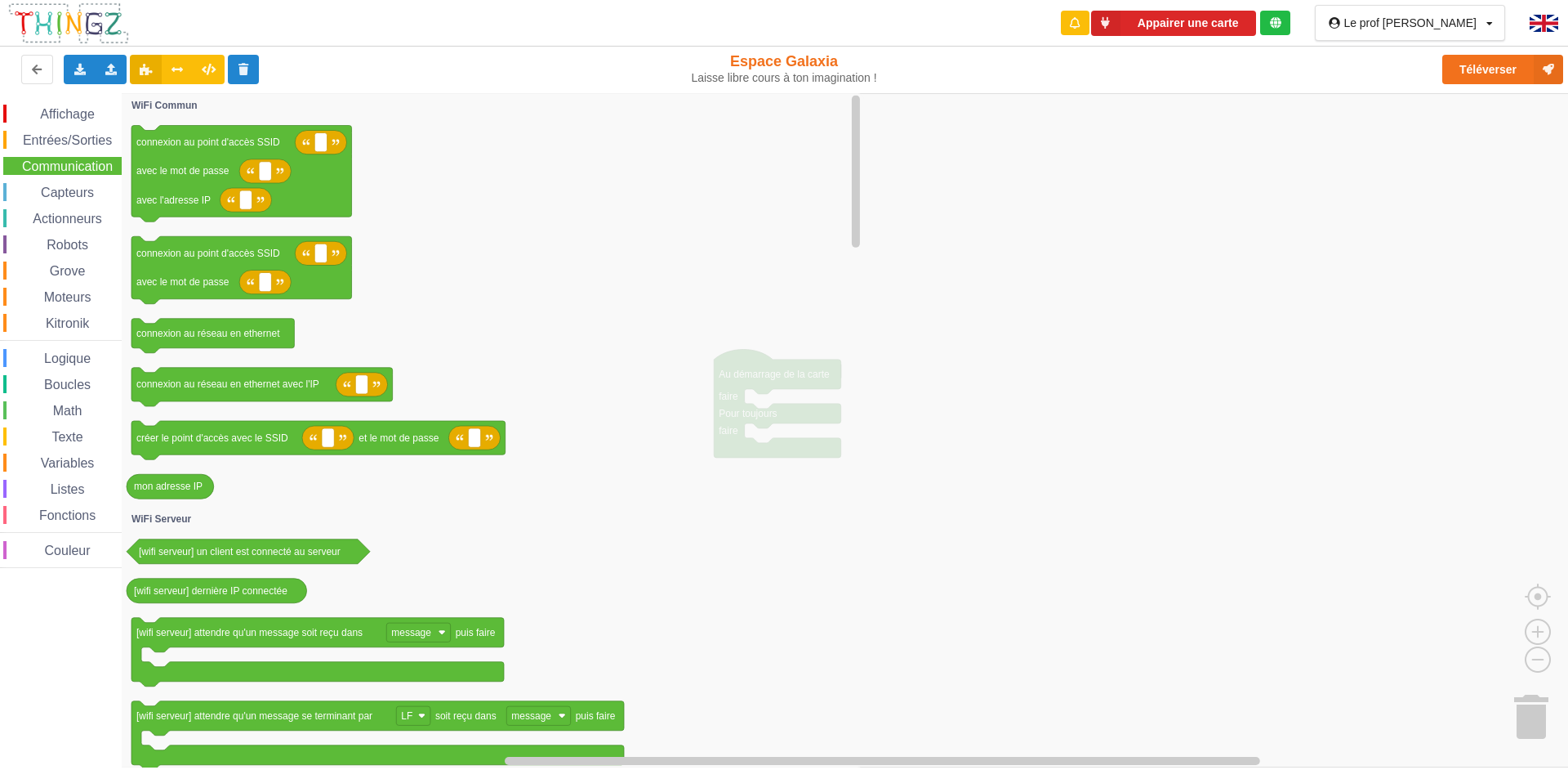
click at [63, 141] on span "Entrées/Sorties" at bounding box center [68, 140] width 94 height 14
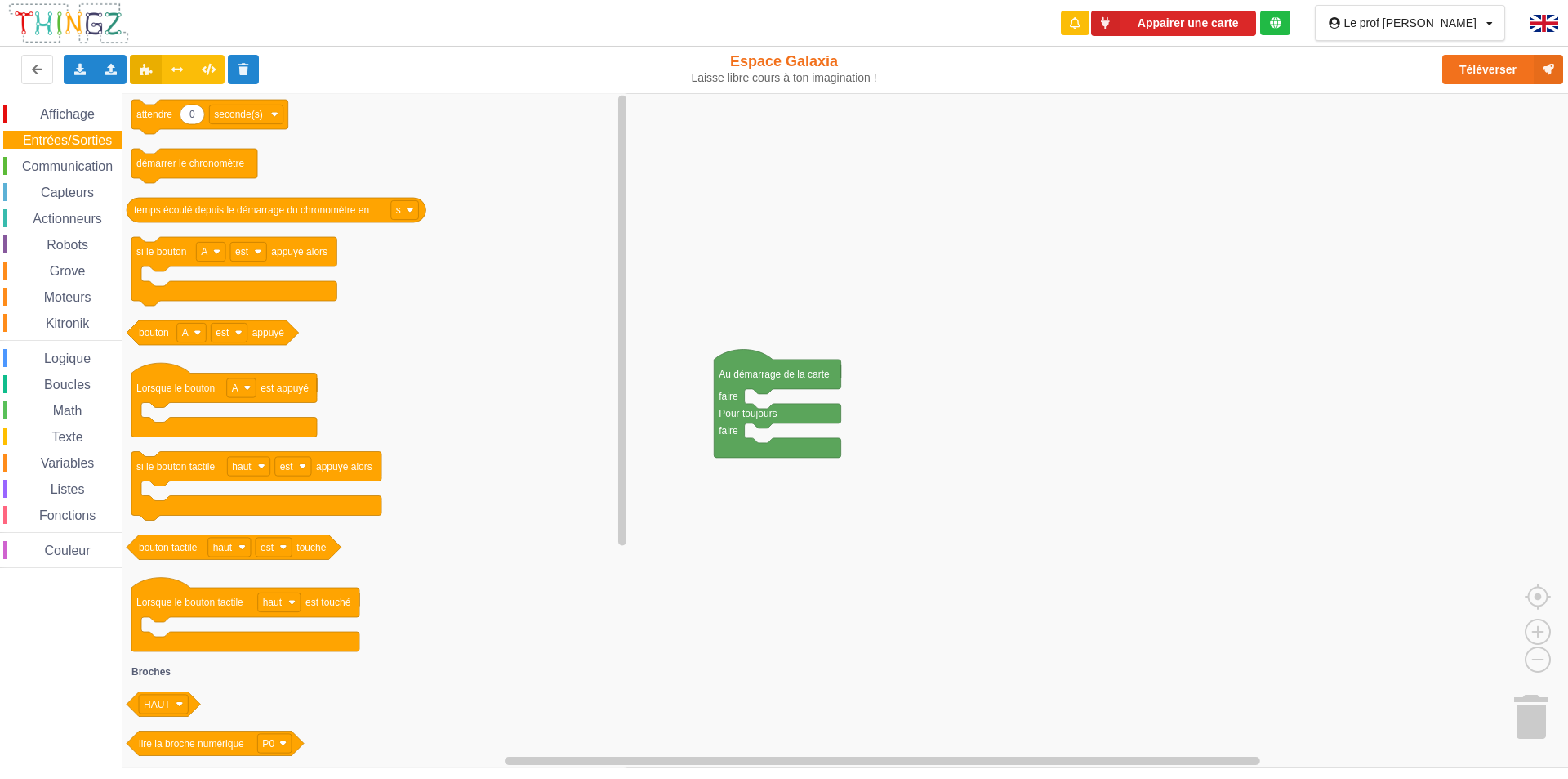
click at [71, 219] on span "Actionneurs" at bounding box center [67, 219] width 75 height 14
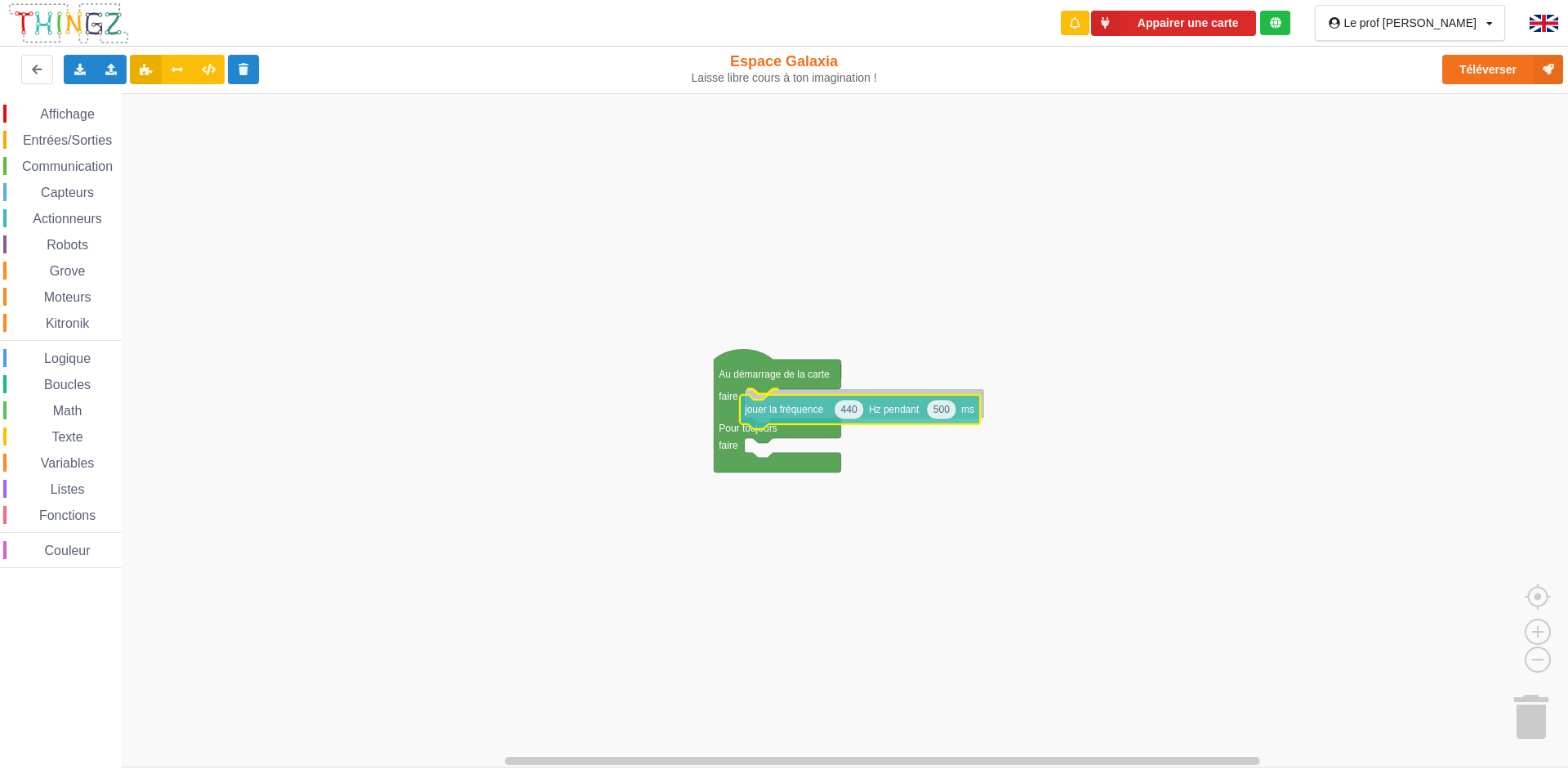
click at [795, 408] on div "Affichage Entrées/Sorties Communication Capteurs Actionneurs Robots Grove Moteu…" at bounding box center [790, 430] width 1580 height 674
click at [57, 114] on span "Affichage" at bounding box center [67, 114] width 59 height 14
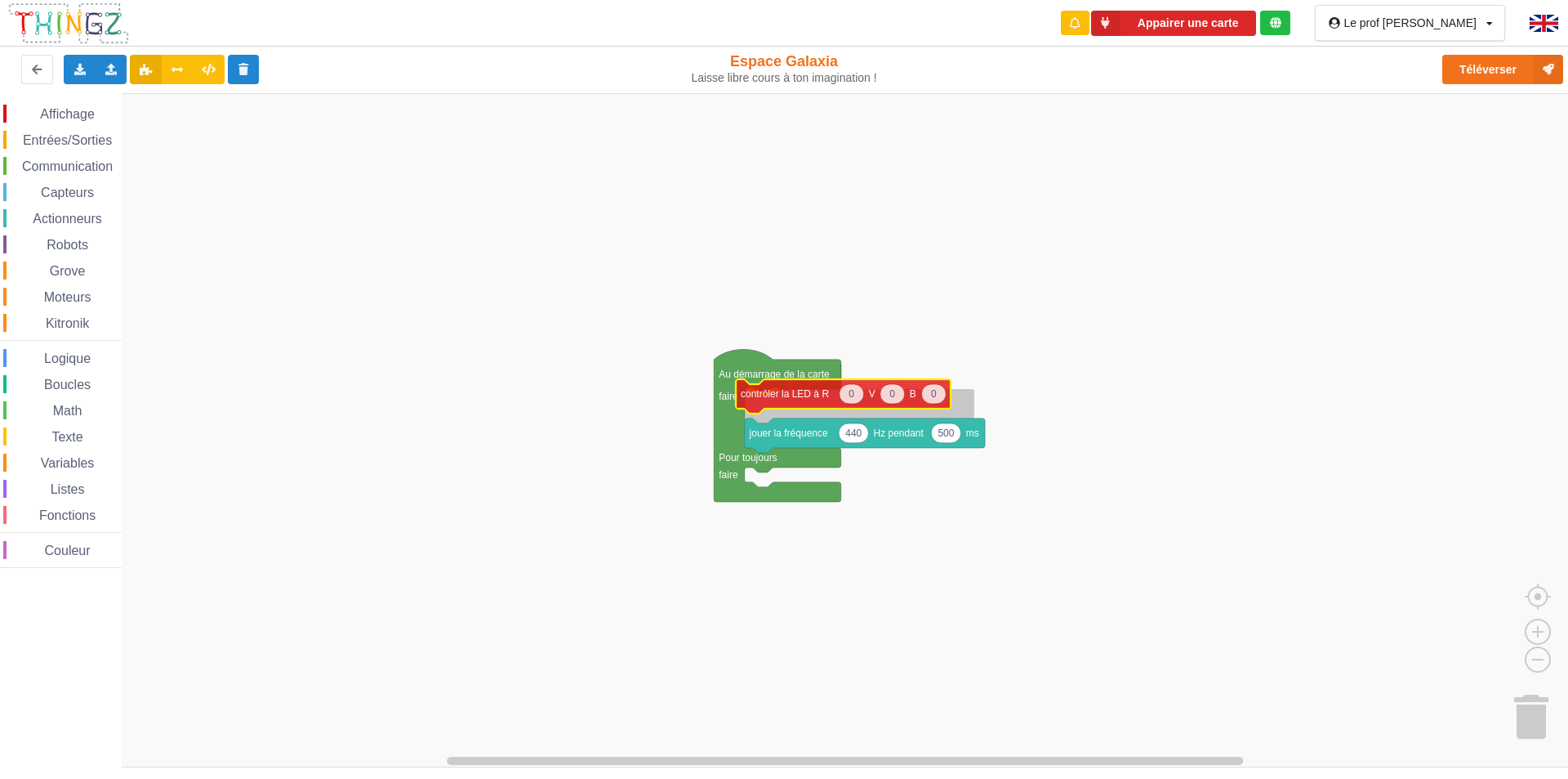
click at [755, 393] on div "Affichage Entrées/Sorties Communication Capteurs Actionneurs Robots Grove Moteu…" at bounding box center [790, 430] width 1580 height 674
click at [74, 113] on span "Affichage" at bounding box center [67, 114] width 59 height 14
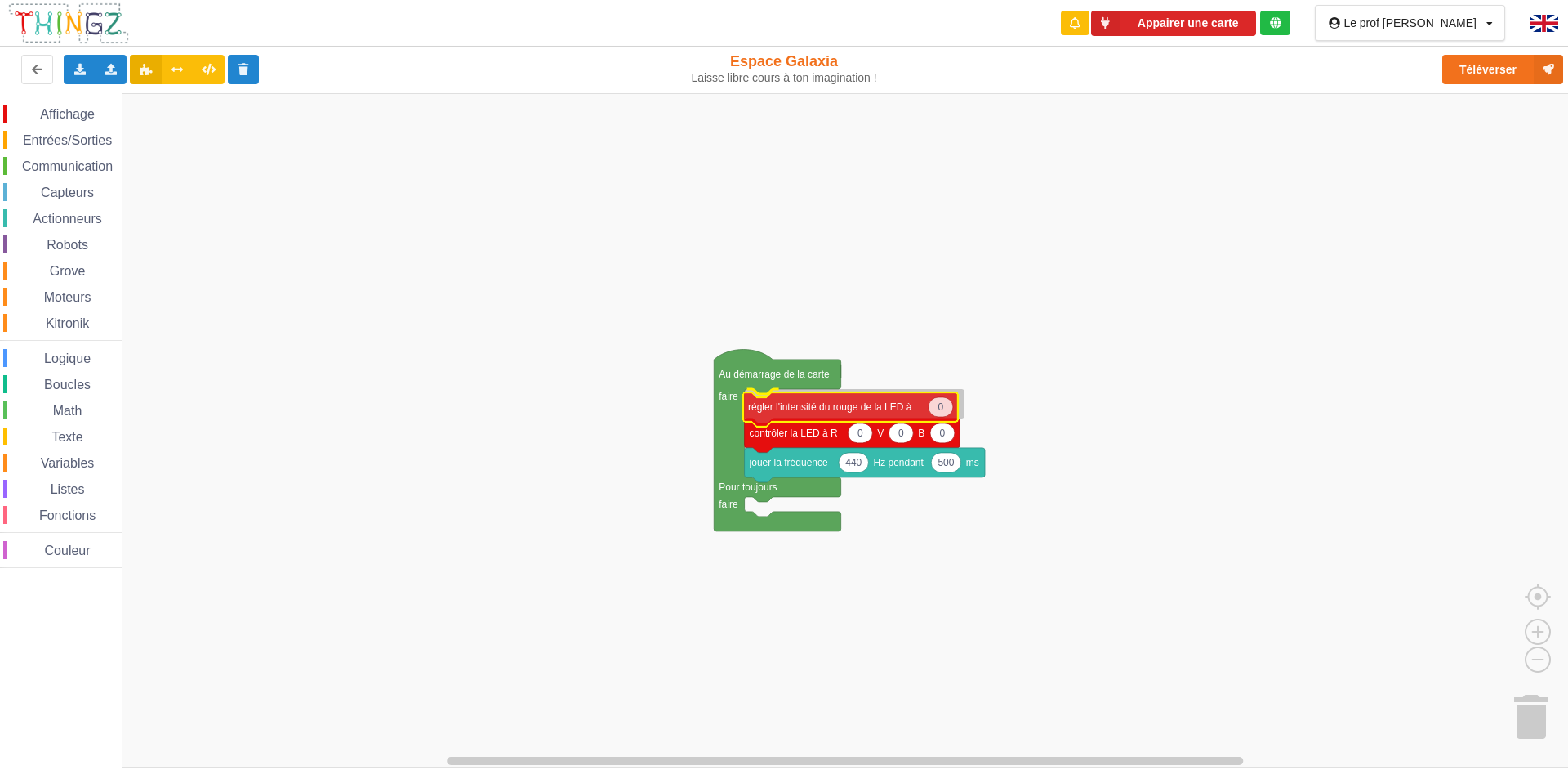
click at [766, 405] on div "Affichage Entrées/Sorties Communication Capteurs Actionneurs Robots Grove Moteu…" at bounding box center [790, 430] width 1580 height 674
click at [940, 310] on div "Affichage Entrées/Sorties Communication Capteurs Actionneurs Robots Grove Moteu…" at bounding box center [790, 430] width 1580 height 674
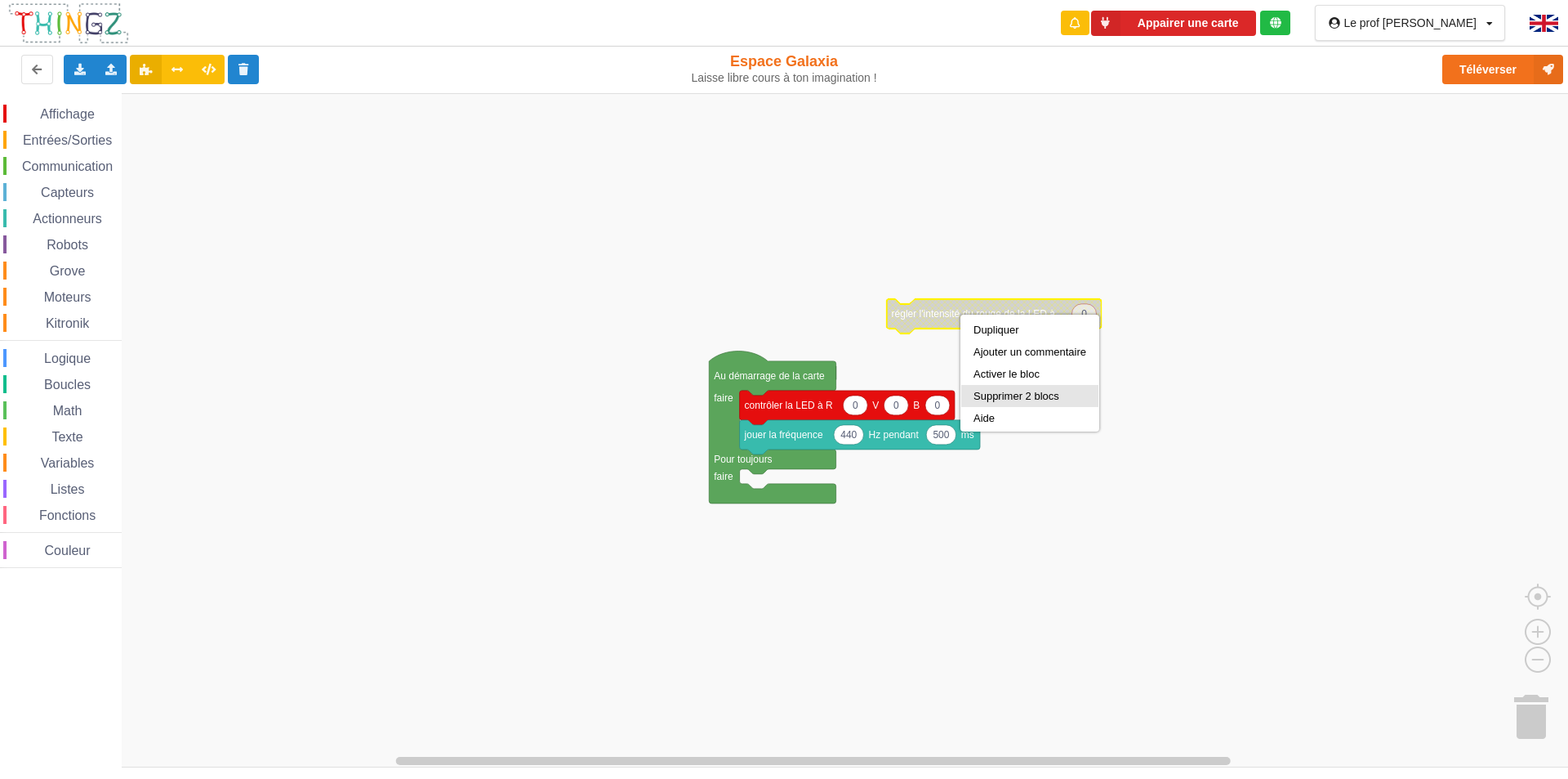
click at [994, 392] on div "Supprimer 2 blocs" at bounding box center [1030, 396] width 113 height 12
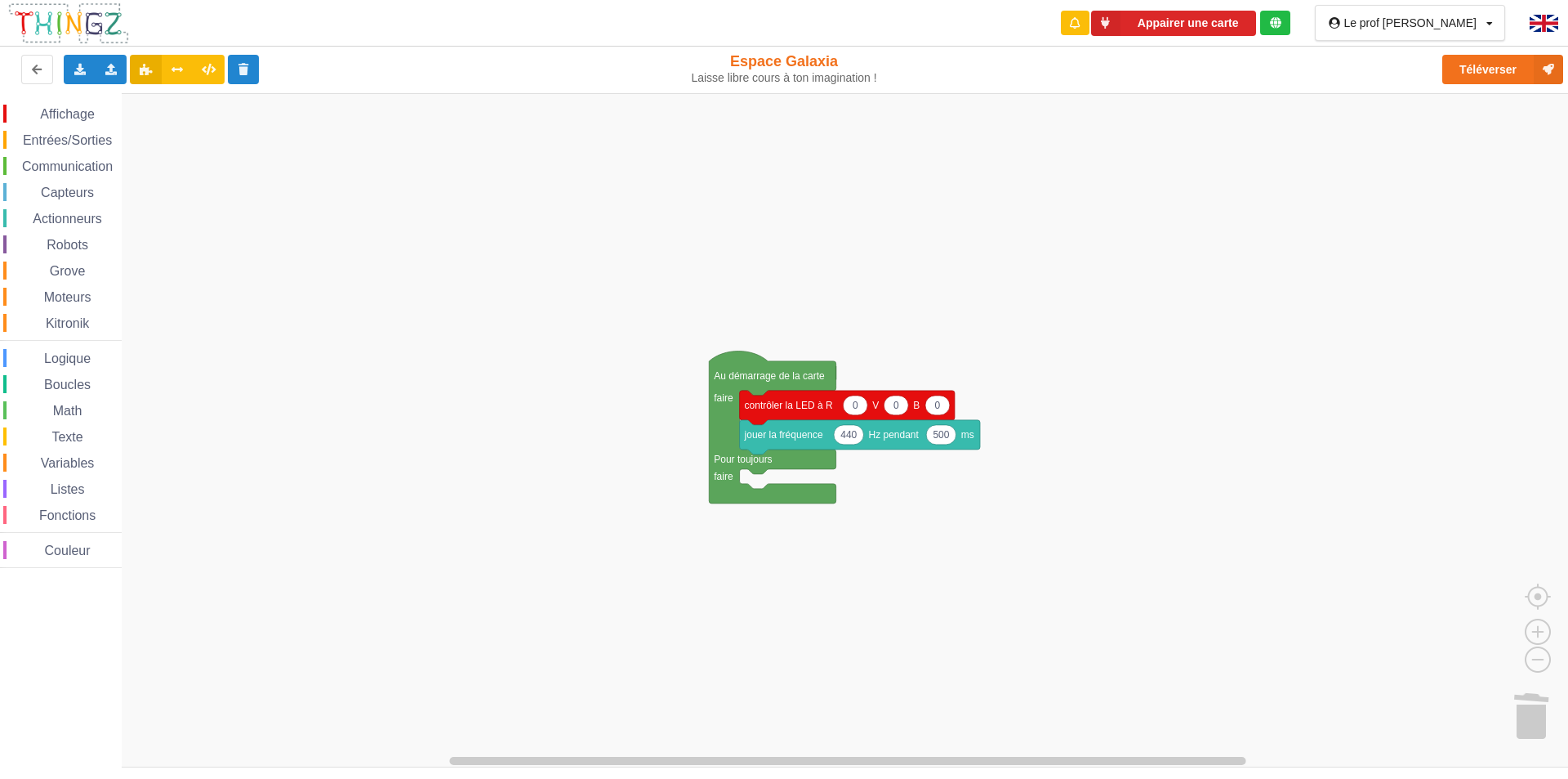
click at [84, 112] on span "Affichage" at bounding box center [67, 114] width 59 height 14
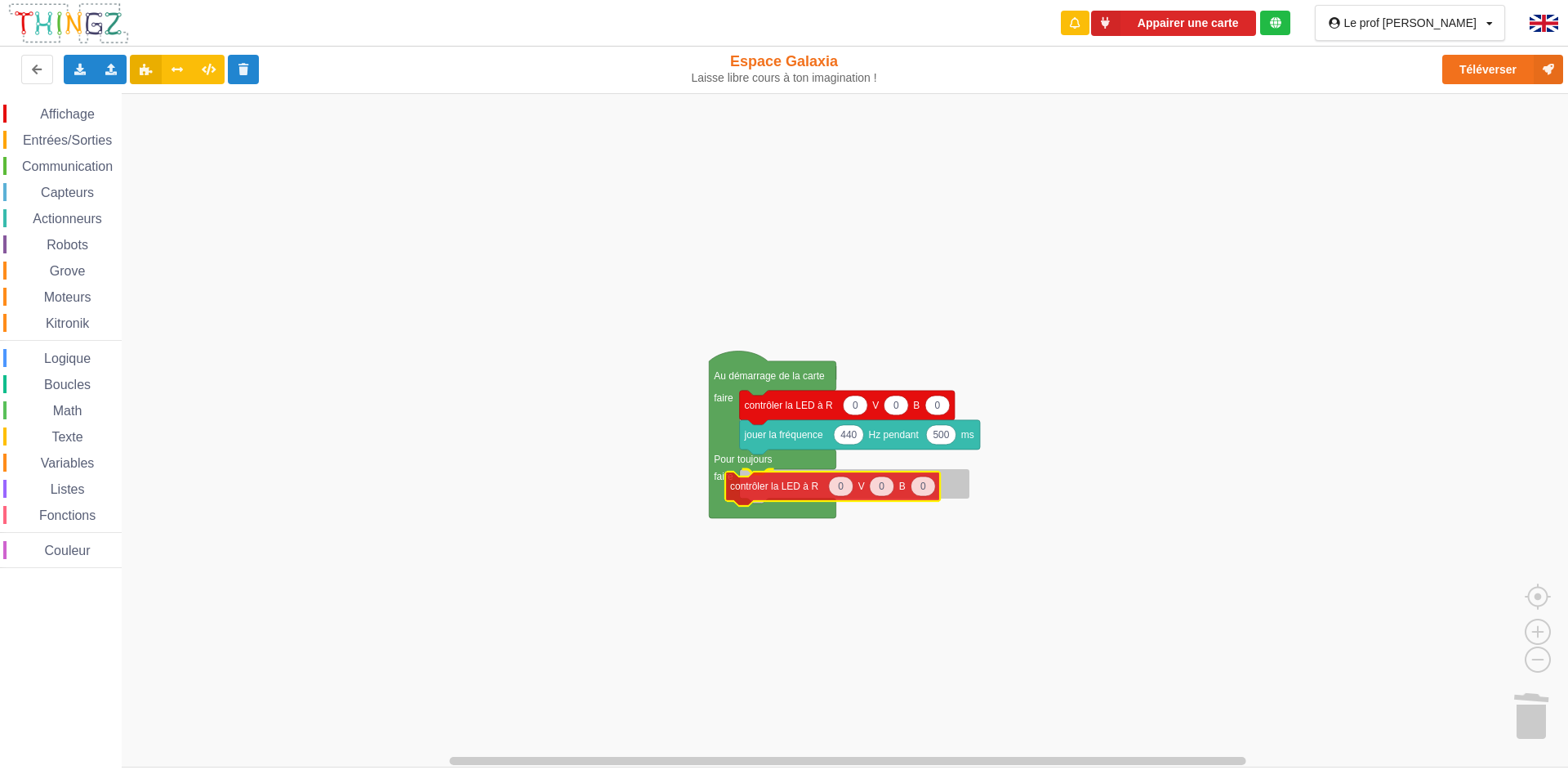
click at [776, 484] on div "Affichage Entrées/Sorties Communication Capteurs Actionneurs Robots Grove Moteu…" at bounding box center [790, 430] width 1580 height 674
click at [857, 481] on text "0" at bounding box center [855, 483] width 6 height 11
type input "255"
click at [901, 569] on rect "Espace de travail de Blocky" at bounding box center [790, 430] width 1580 height 674
click at [51, 357] on span "Logique" at bounding box center [68, 358] width 51 height 14
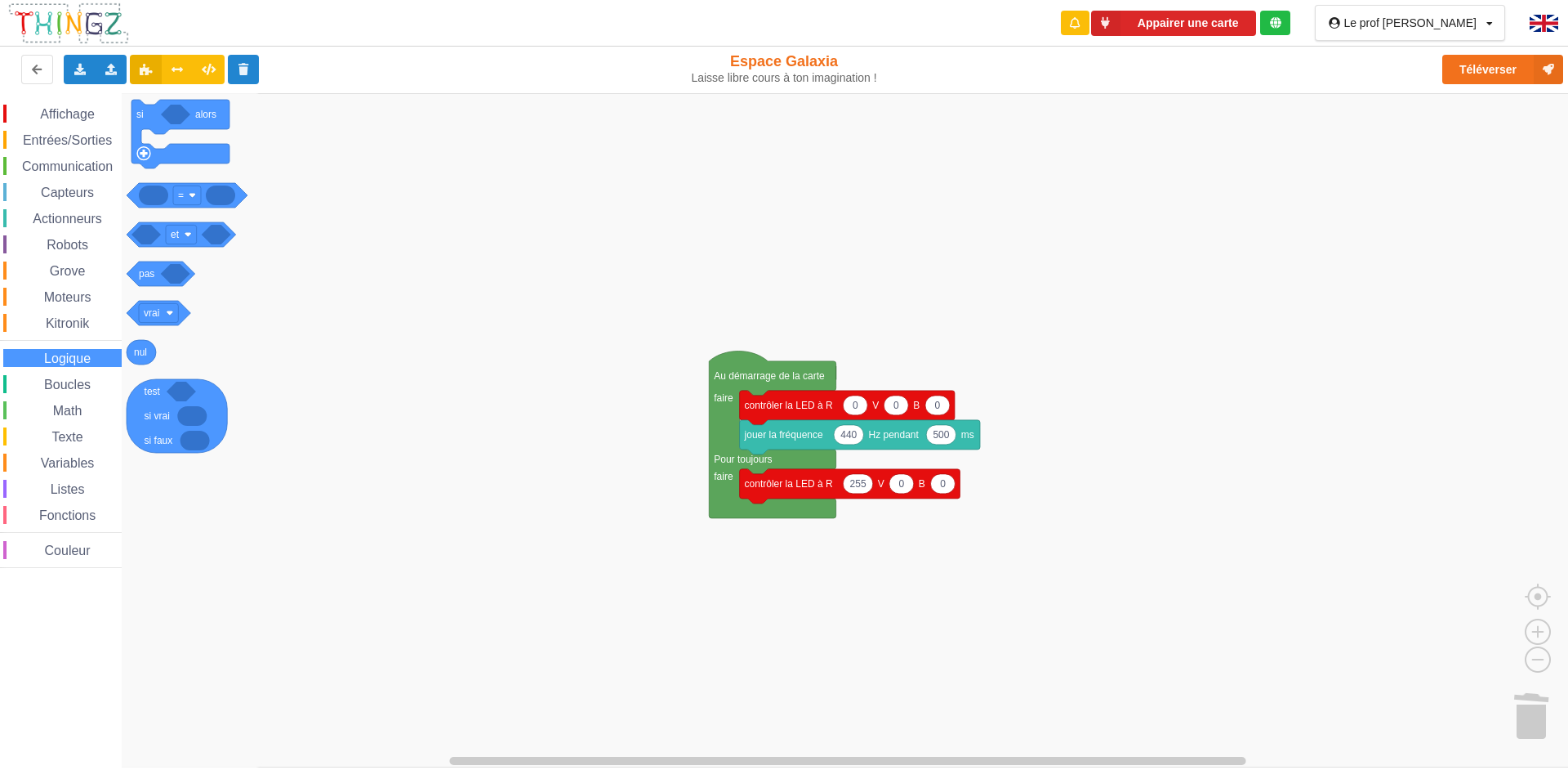
click at [68, 383] on span "Boucles" at bounding box center [68, 384] width 51 height 14
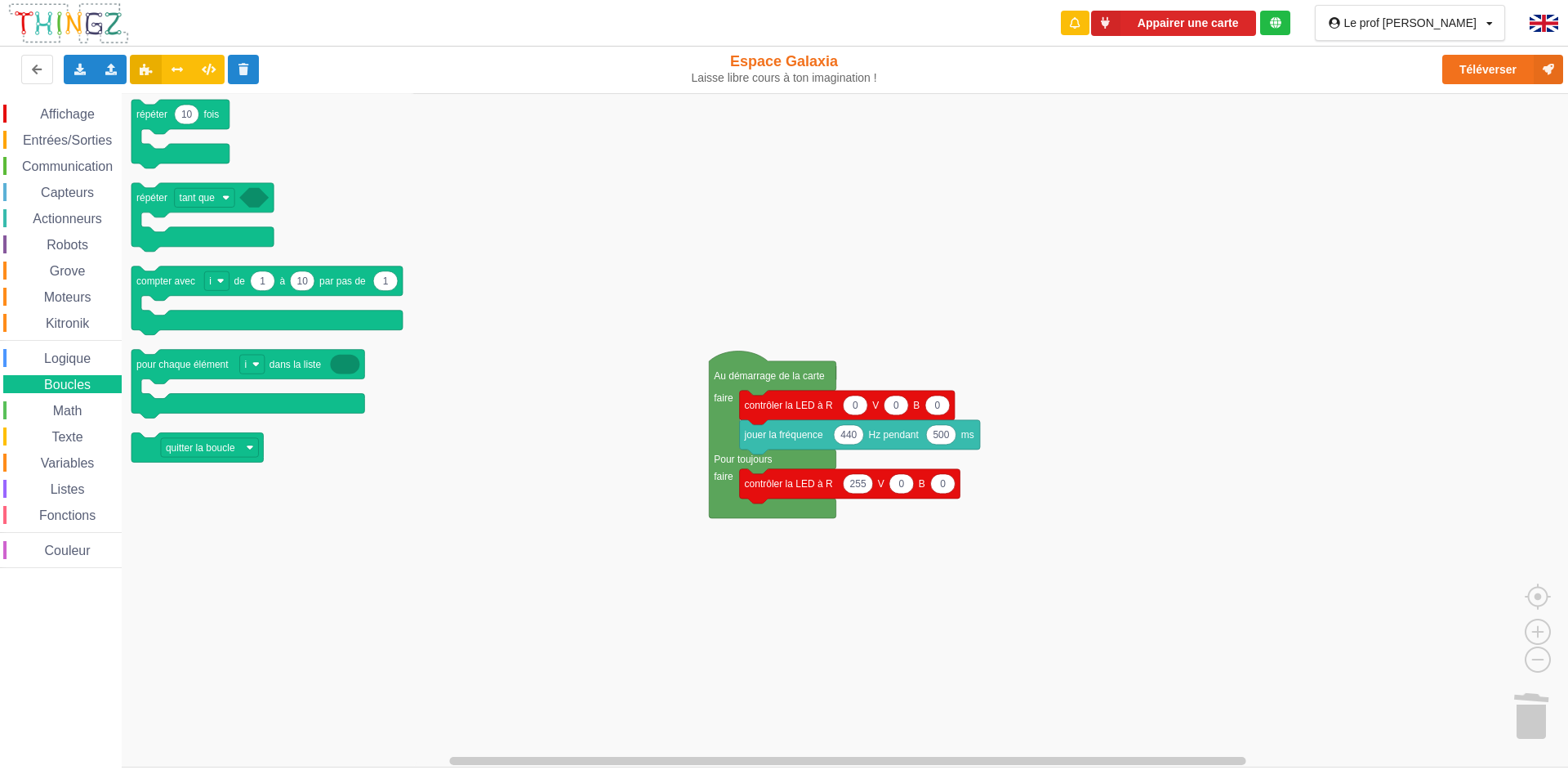
click at [72, 516] on span "Fonctions" at bounding box center [68, 515] width 62 height 14
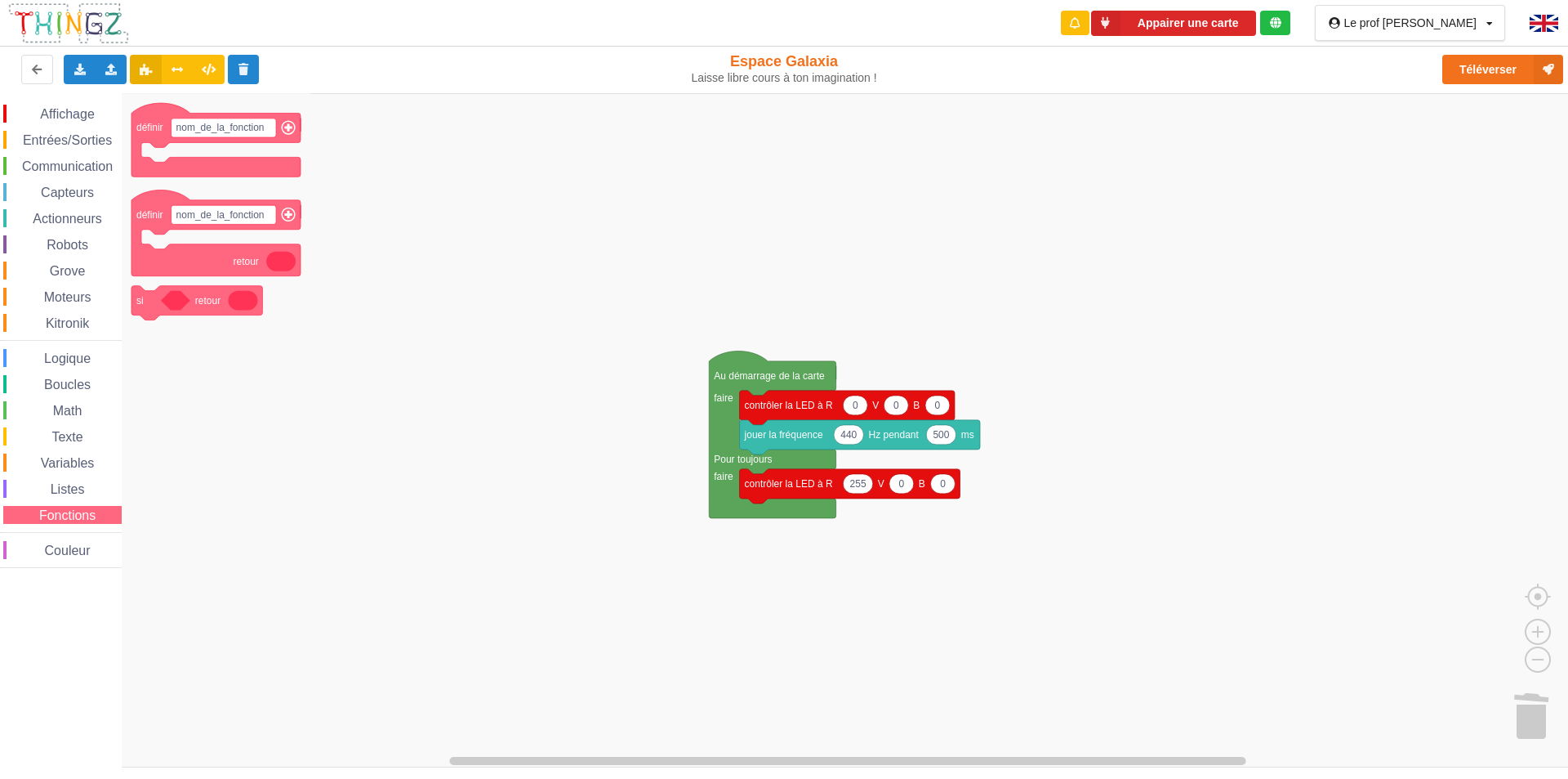
click at [69, 135] on span "Entrées/Sorties" at bounding box center [68, 140] width 94 height 14
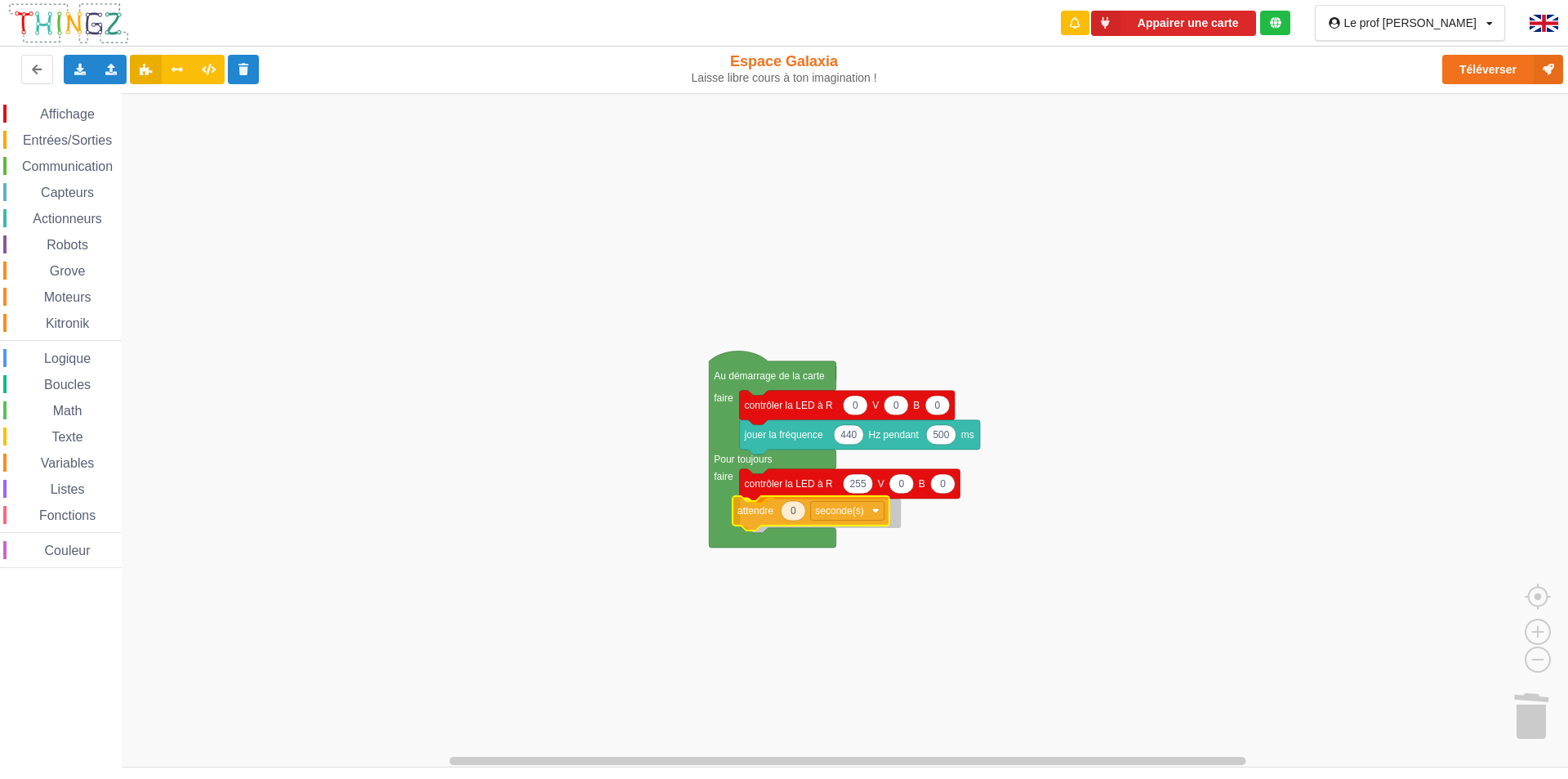
click at [751, 509] on div "Affichage Entrées/Sorties Communication Capteurs Actionneurs Robots Grove Moteu…" at bounding box center [790, 430] width 1580 height 674
click at [841, 511] on text "seconde(s)" at bounding box center [847, 512] width 48 height 11
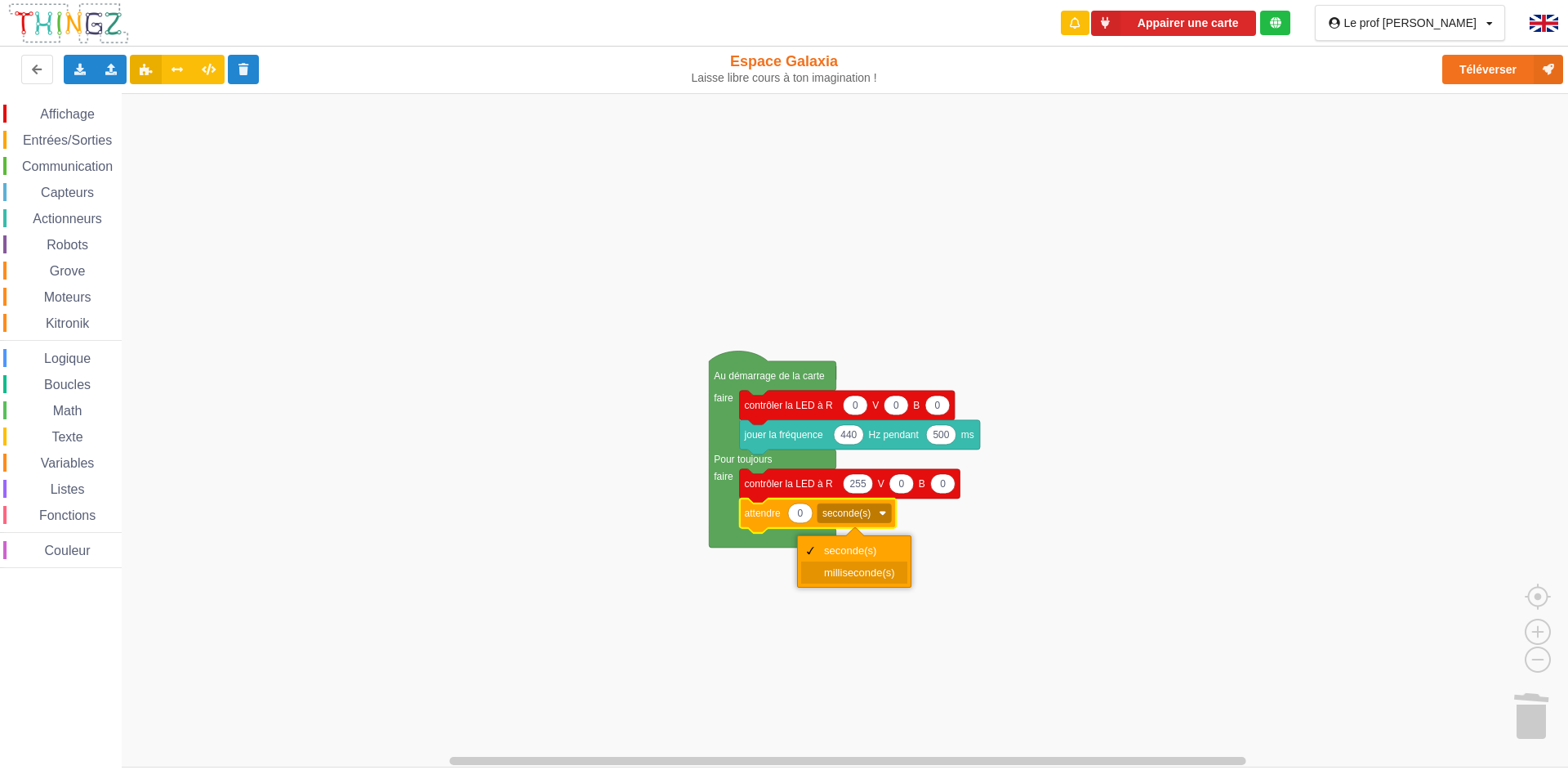
click at [849, 569] on div "milliseconde(s)" at bounding box center [859, 572] width 71 height 12
click at [805, 509] on icon "Espace de travail de Blocky" at bounding box center [800, 512] width 25 height 20
type input "500"
click at [583, 474] on rect "Espace de travail de Blocky" at bounding box center [790, 430] width 1580 height 674
click at [75, 141] on span "Entrées/Sorties" at bounding box center [68, 140] width 94 height 14
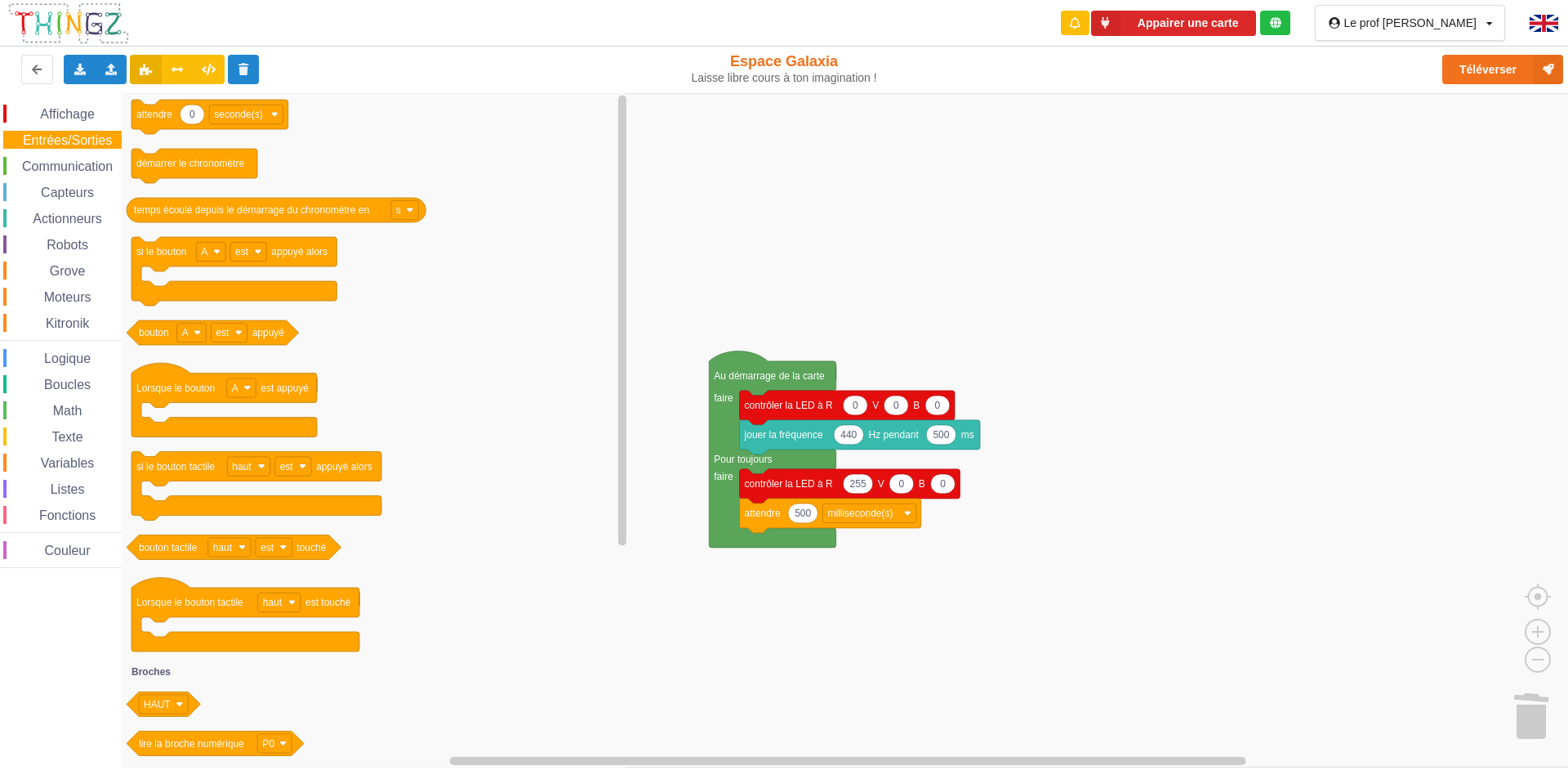
click at [81, 117] on span "Affichage" at bounding box center [67, 114] width 59 height 14
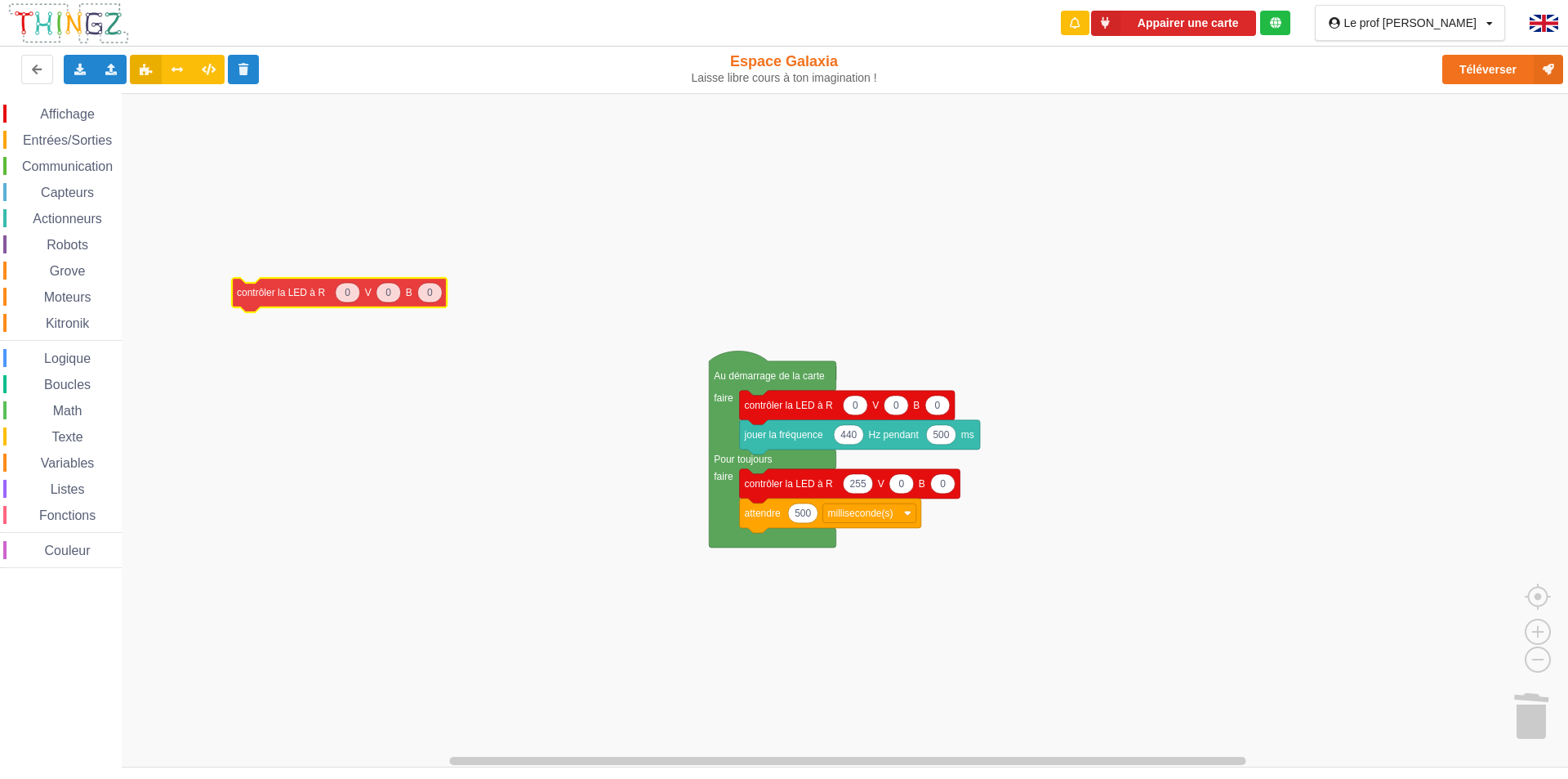
click at [260, 289] on div "Affichage Entrées/Sorties Communication Capteurs Actionneurs Robots Grove Moteu…" at bounding box center [790, 430] width 1580 height 674
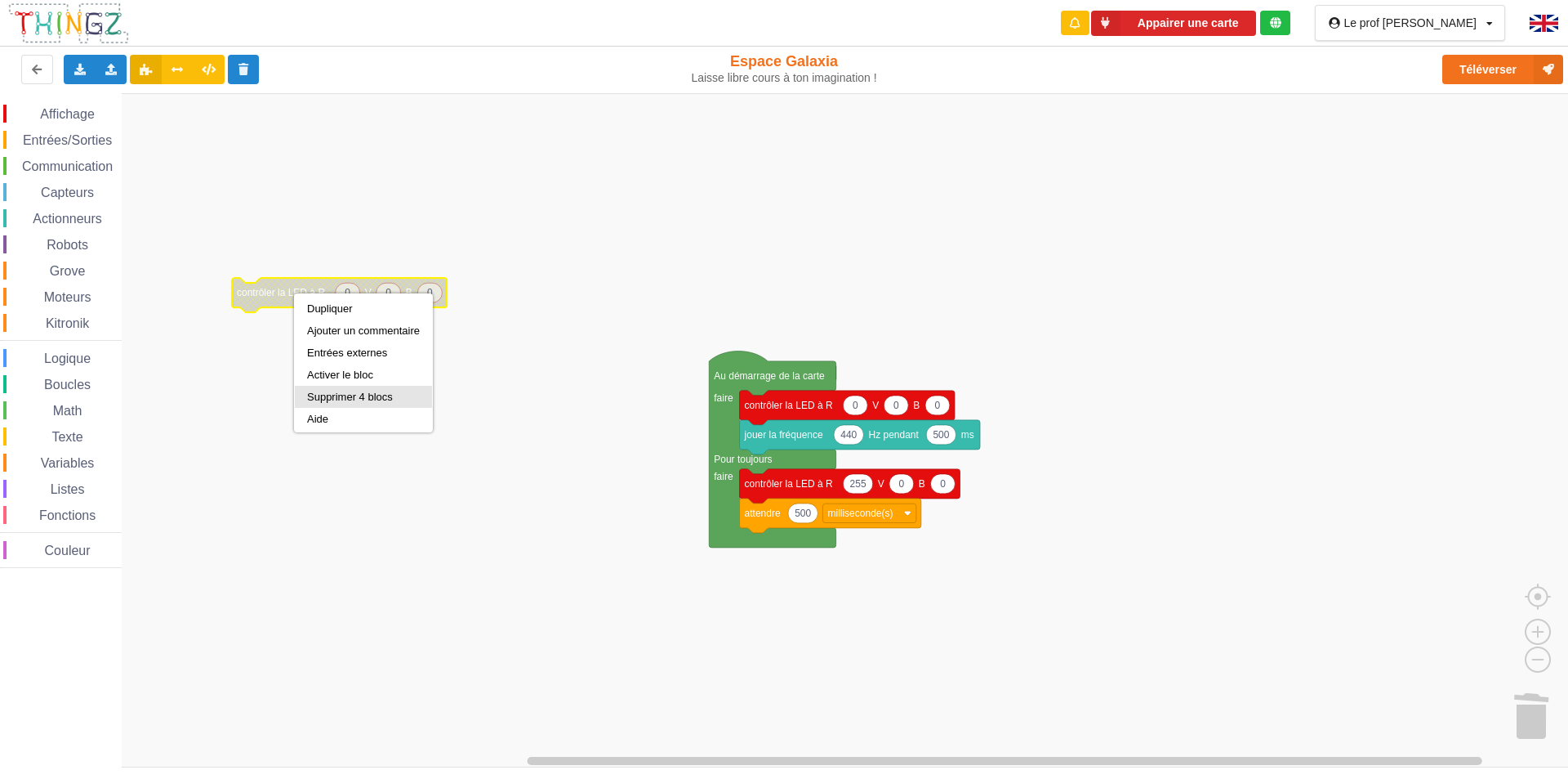
click at [314, 394] on div "Supprimer 4 blocs" at bounding box center [363, 397] width 113 height 12
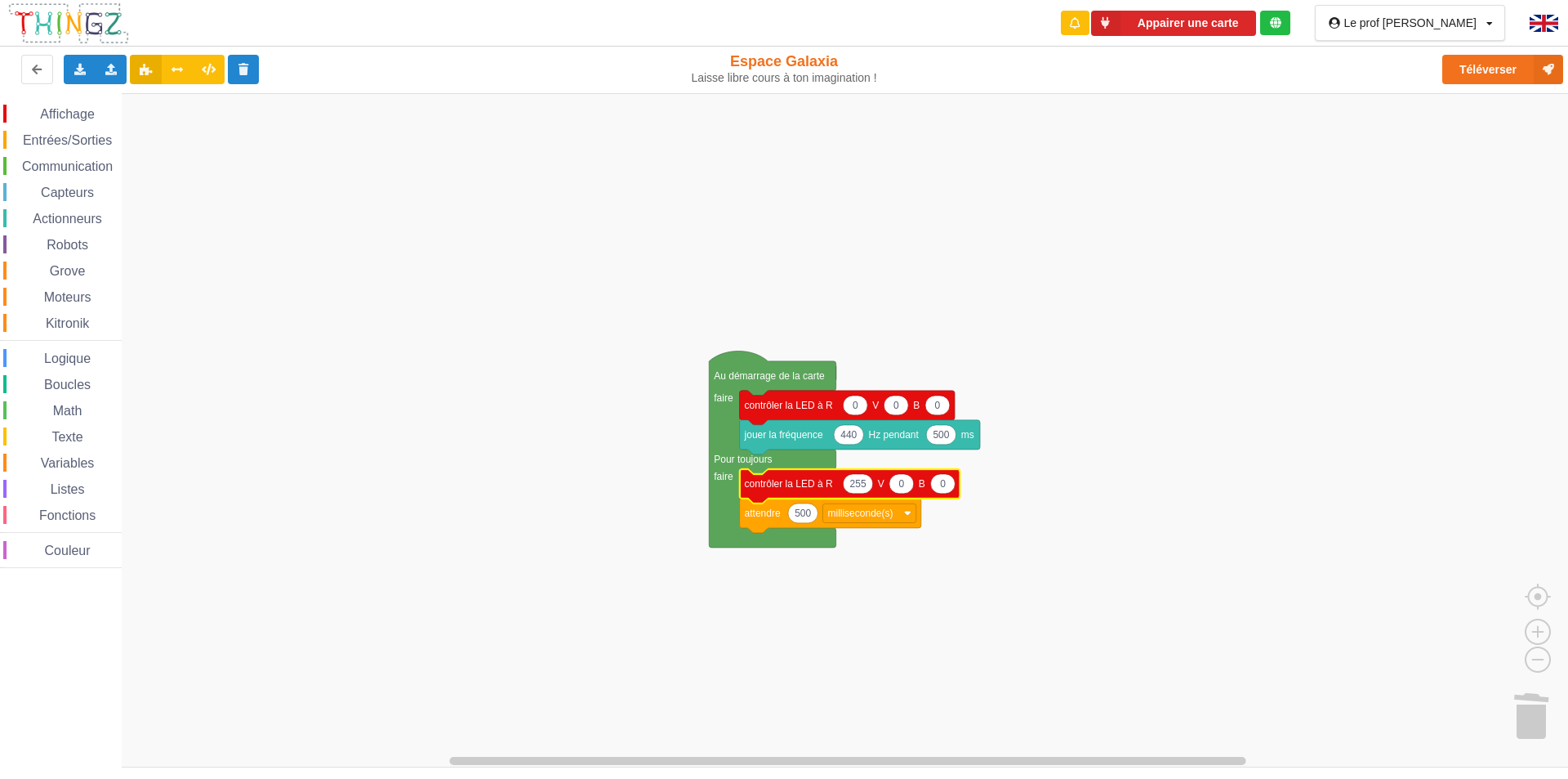
click at [773, 481] on text "contrôler la LED à R" at bounding box center [788, 483] width 88 height 11
click at [762, 513] on text "attendre" at bounding box center [763, 512] width 36 height 11
click at [763, 487] on text "contrôler la LED à R" at bounding box center [788, 483] width 88 height 11
click at [756, 522] on icon "Espace de travail de Blocky" at bounding box center [831, 516] width 182 height 34
click at [484, 518] on rect "Espace de travail de Blocky" at bounding box center [790, 430] width 1580 height 674
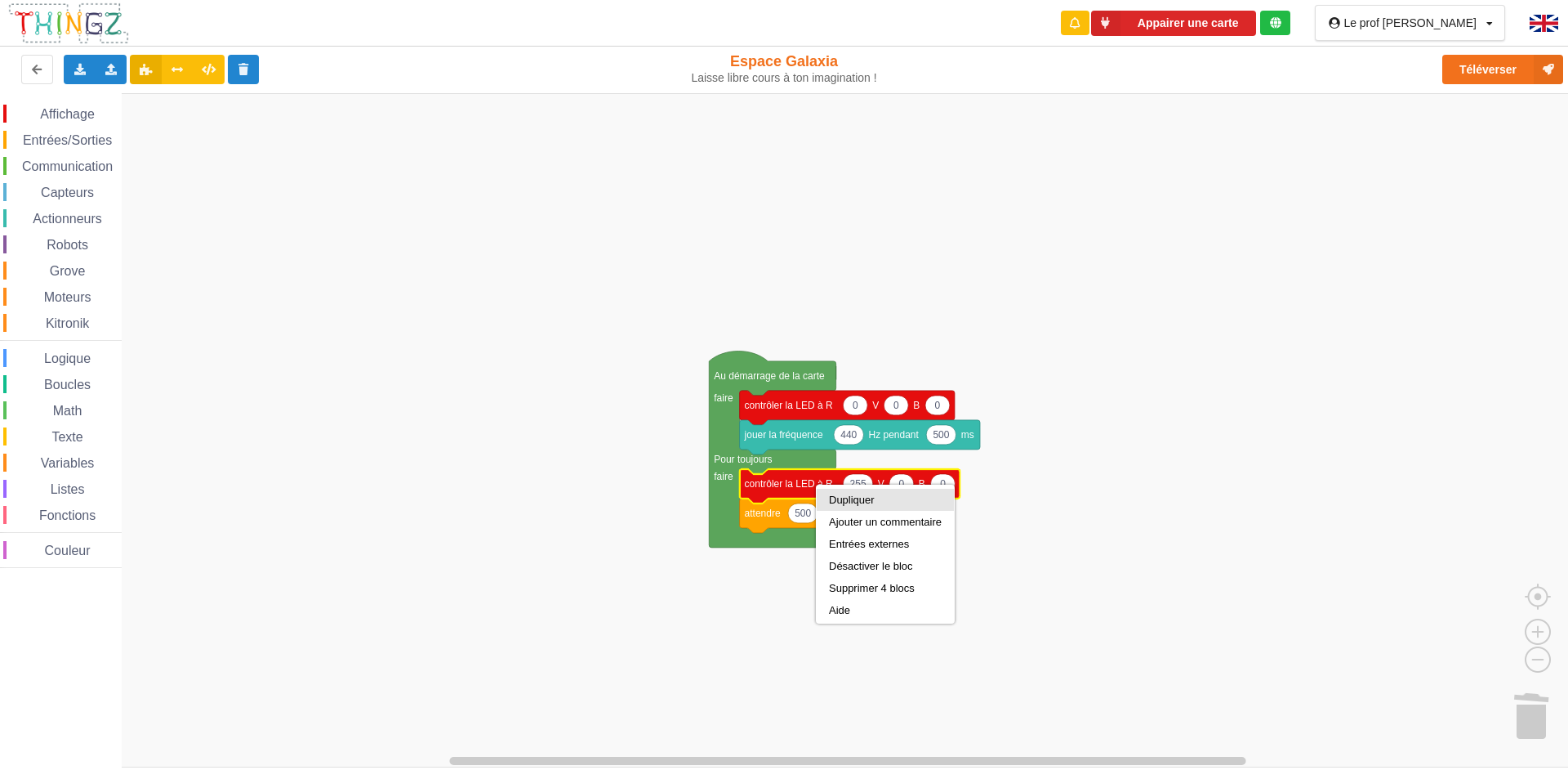
click at [846, 497] on div "Dupliquer" at bounding box center [886, 500] width 113 height 12
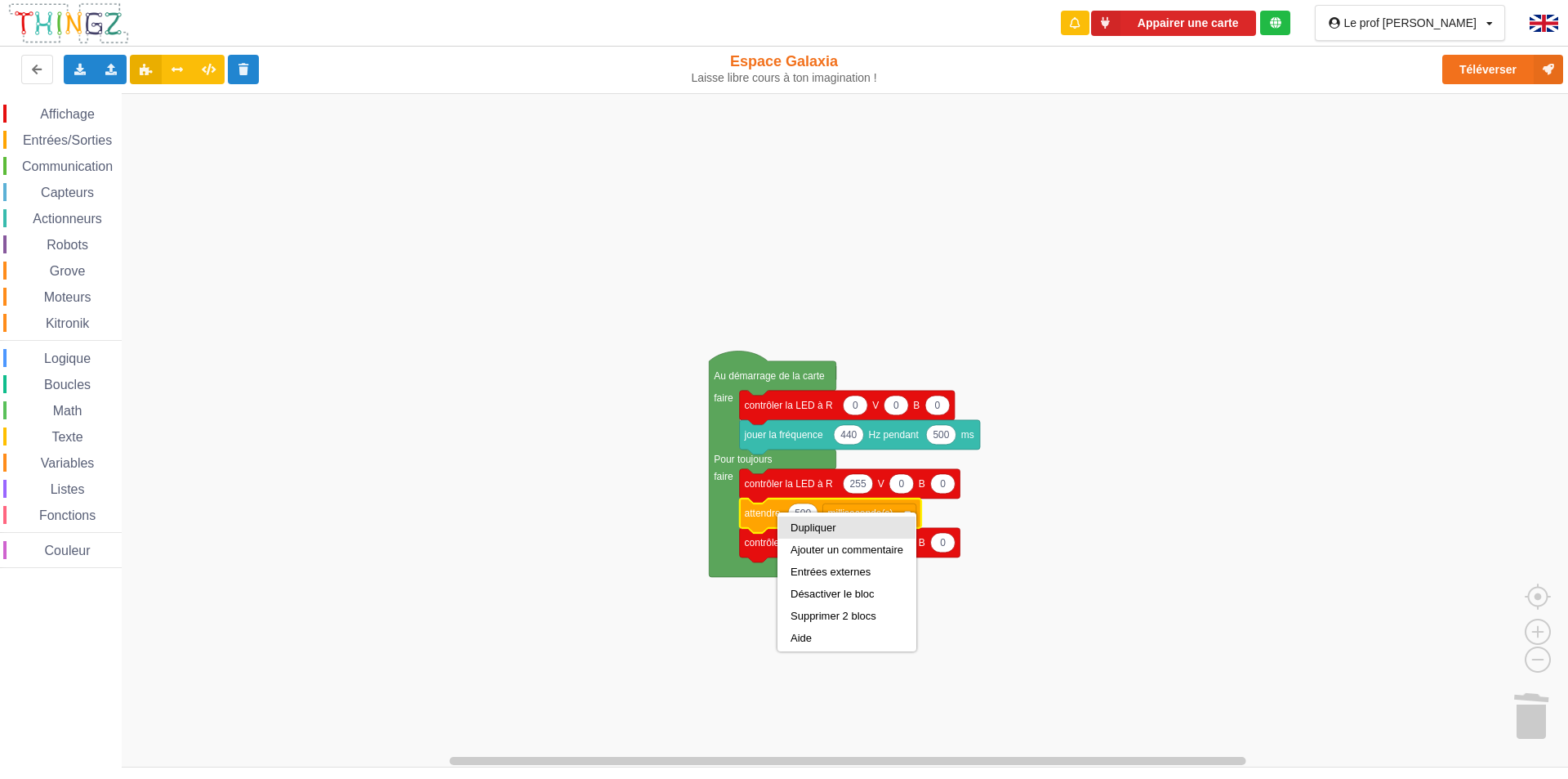
click at [819, 528] on div "Dupliquer" at bounding box center [847, 527] width 113 height 12
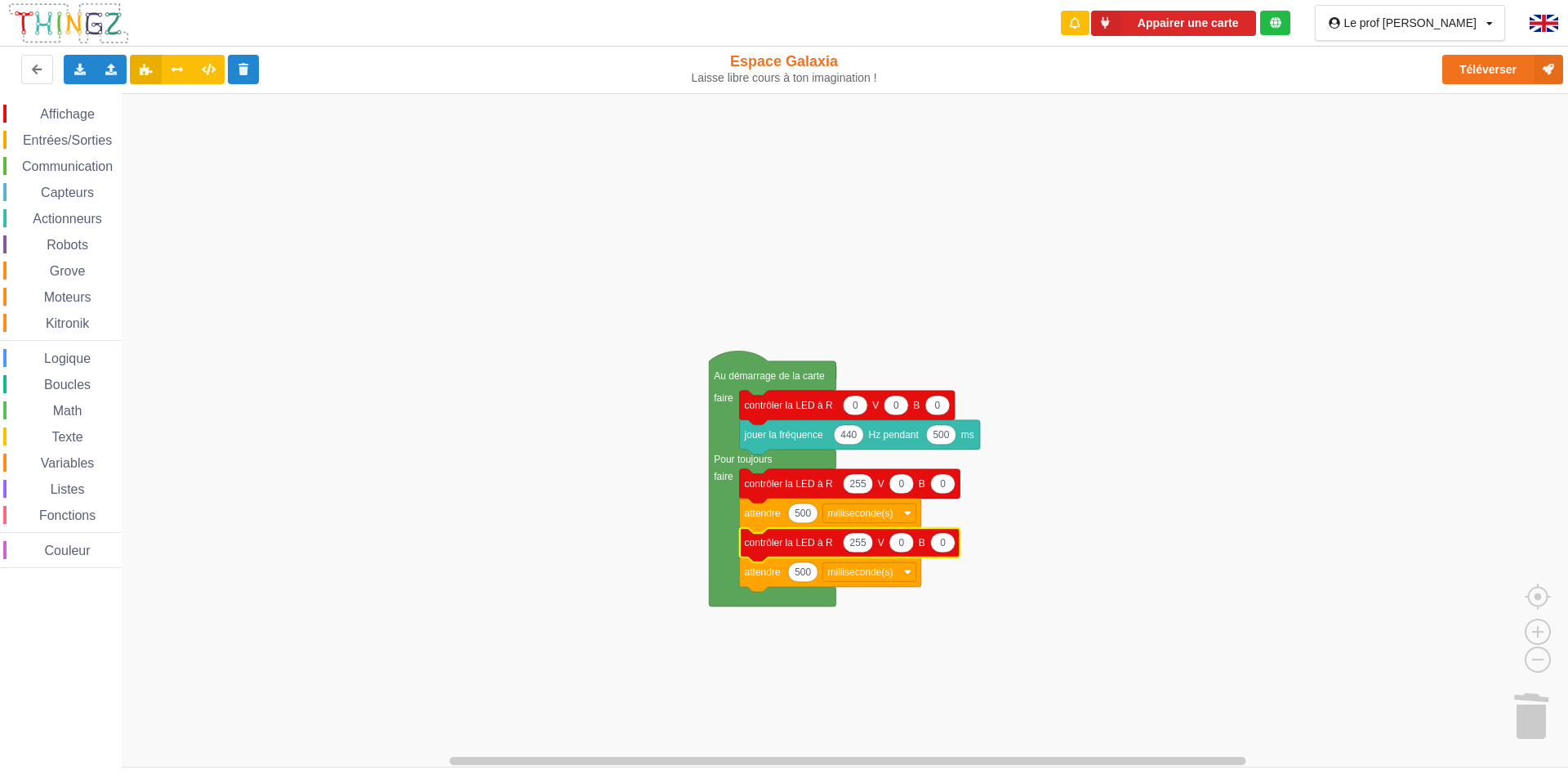
click at [865, 542] on text "255" at bounding box center [858, 542] width 16 height 11
type input "0"
click at [1193, 535] on rect "Espace de travail de Blocky" at bounding box center [790, 430] width 1580 height 674
click at [1256, 23] on button "Appairer une carte" at bounding box center [1174, 23] width 165 height 26
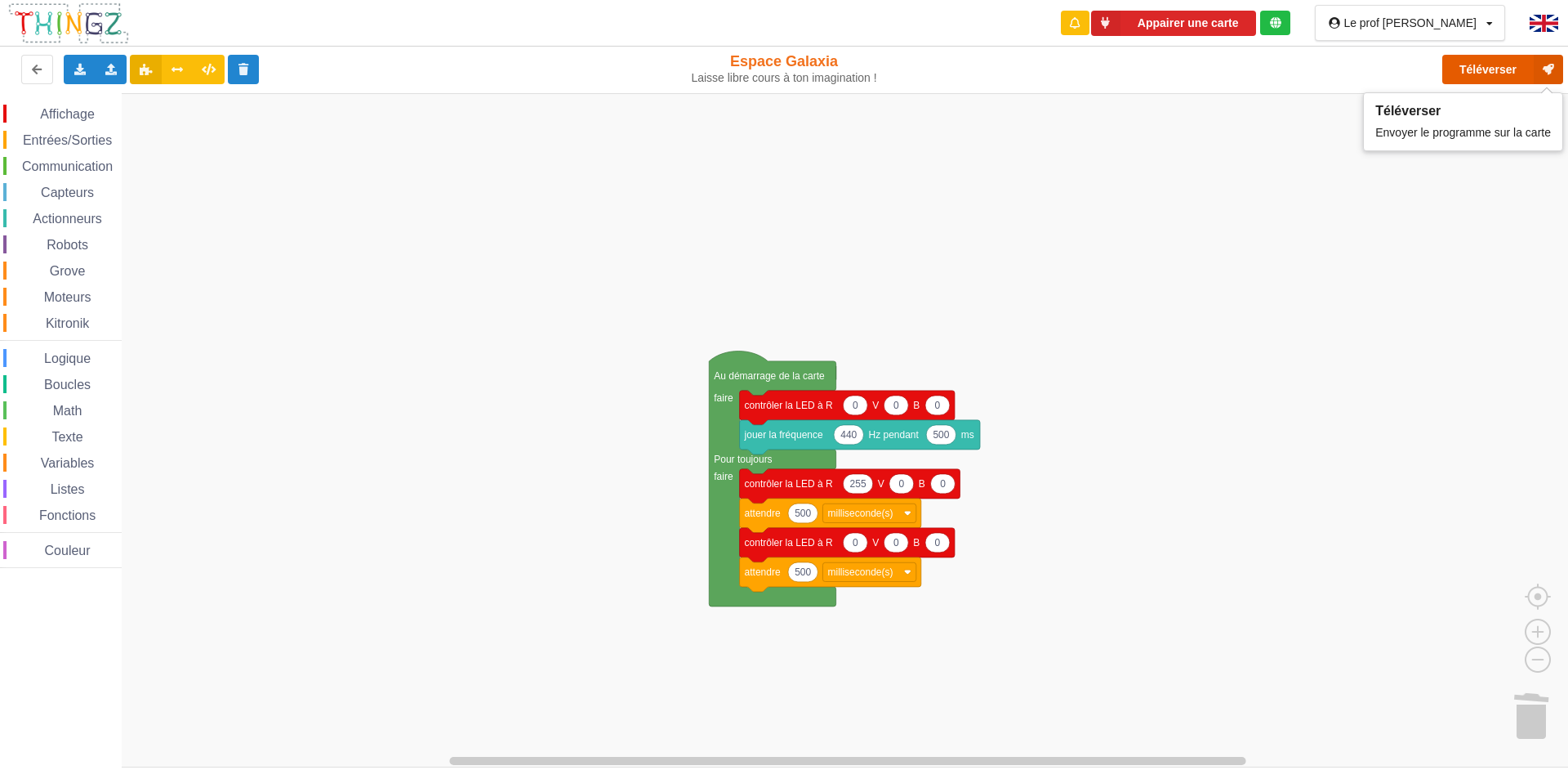
click at [1469, 67] on button "Téléverser" at bounding box center [1503, 69] width 121 height 29
click at [1490, 64] on button "Téléverser" at bounding box center [1503, 69] width 121 height 29
click at [75, 64] on icon at bounding box center [80, 68] width 14 height 9
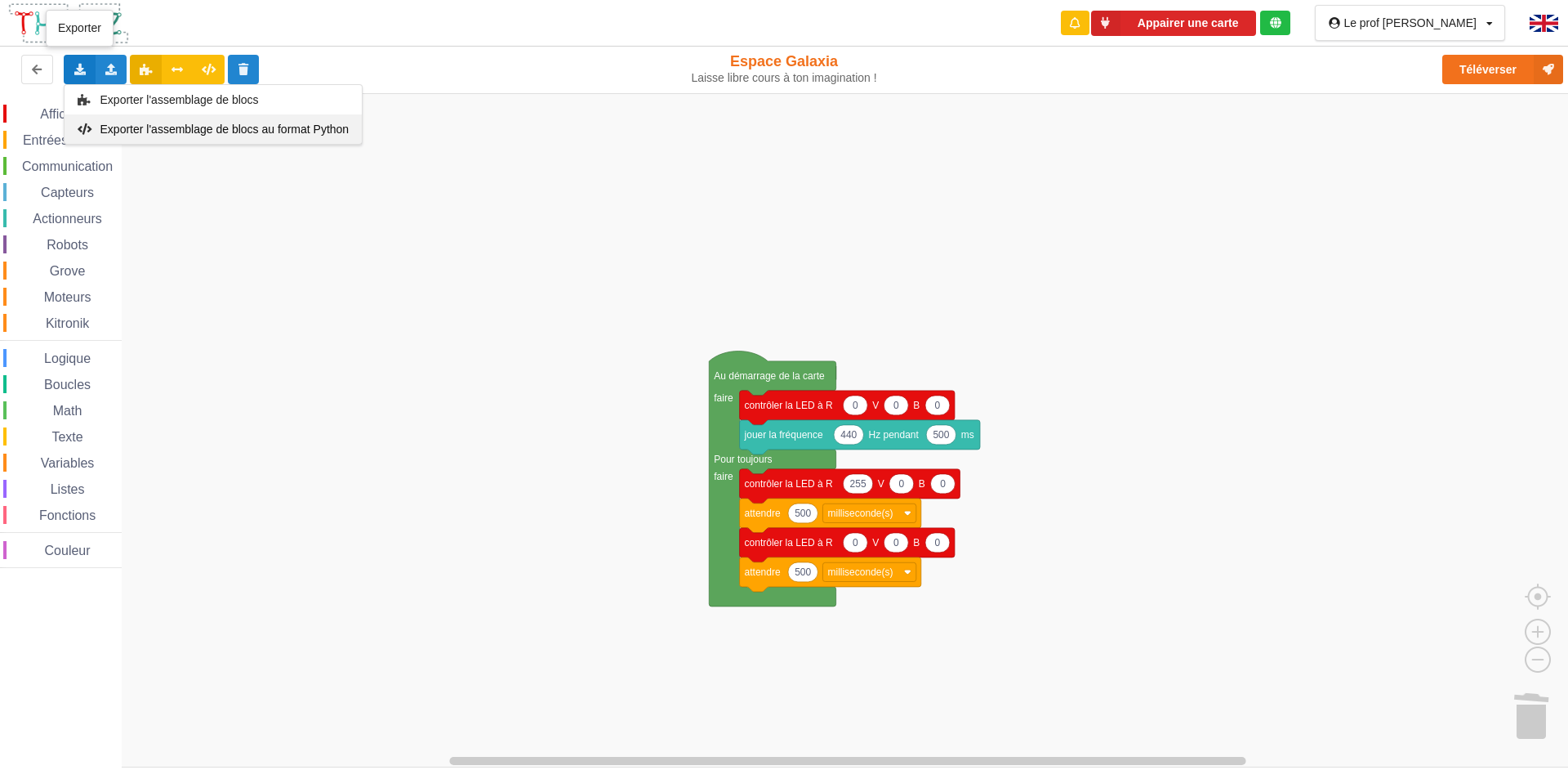
click at [229, 129] on span "Exporter l'assemblage de blocs au format Python" at bounding box center [224, 129] width 249 height 13
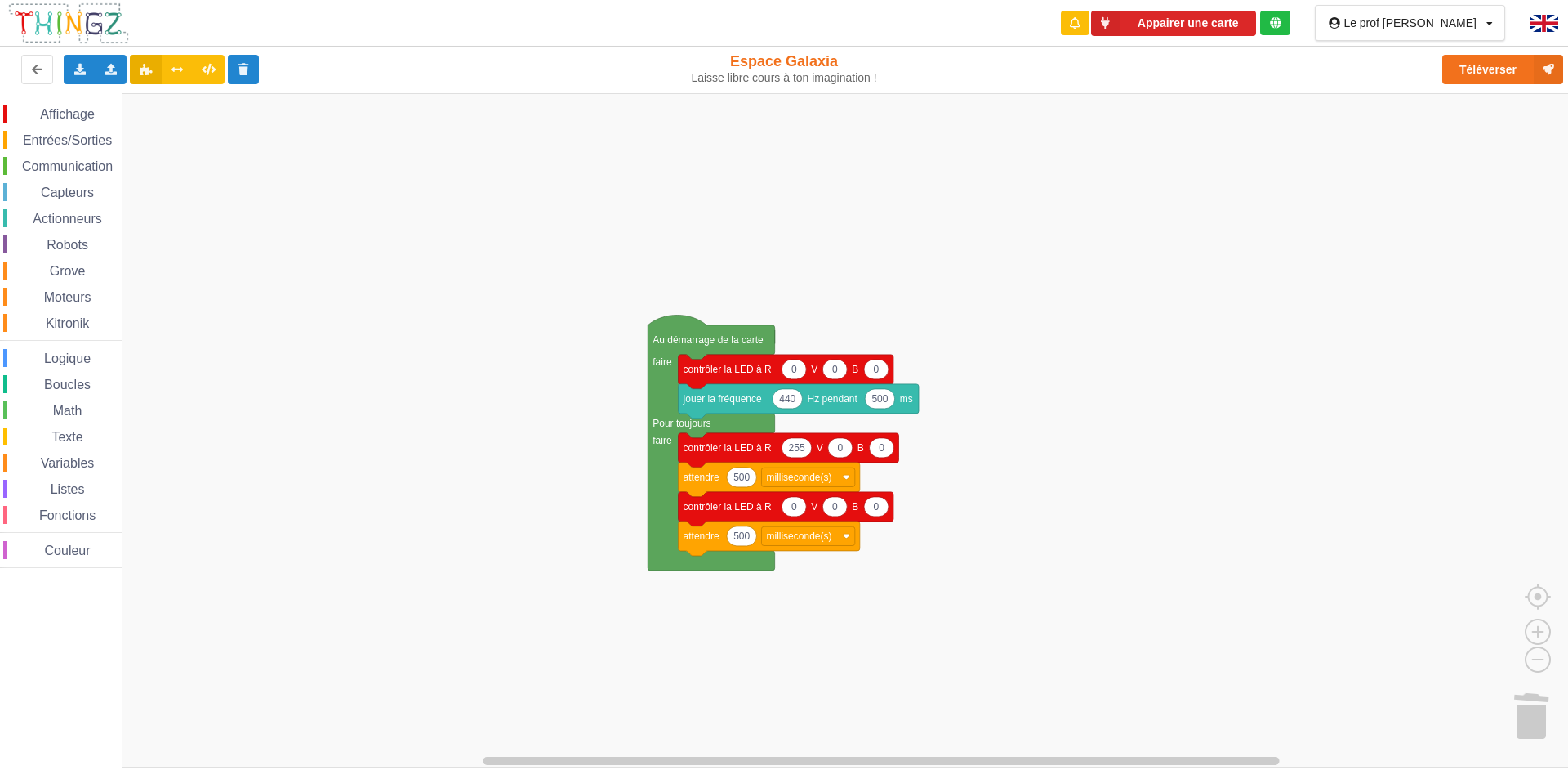
click at [625, 301] on div "Affichage Entrées/Sorties Communication Capteurs Actionneurs Robots Grove Moteu…" at bounding box center [790, 430] width 1580 height 674
